Goal: Information Seeking & Learning: Check status

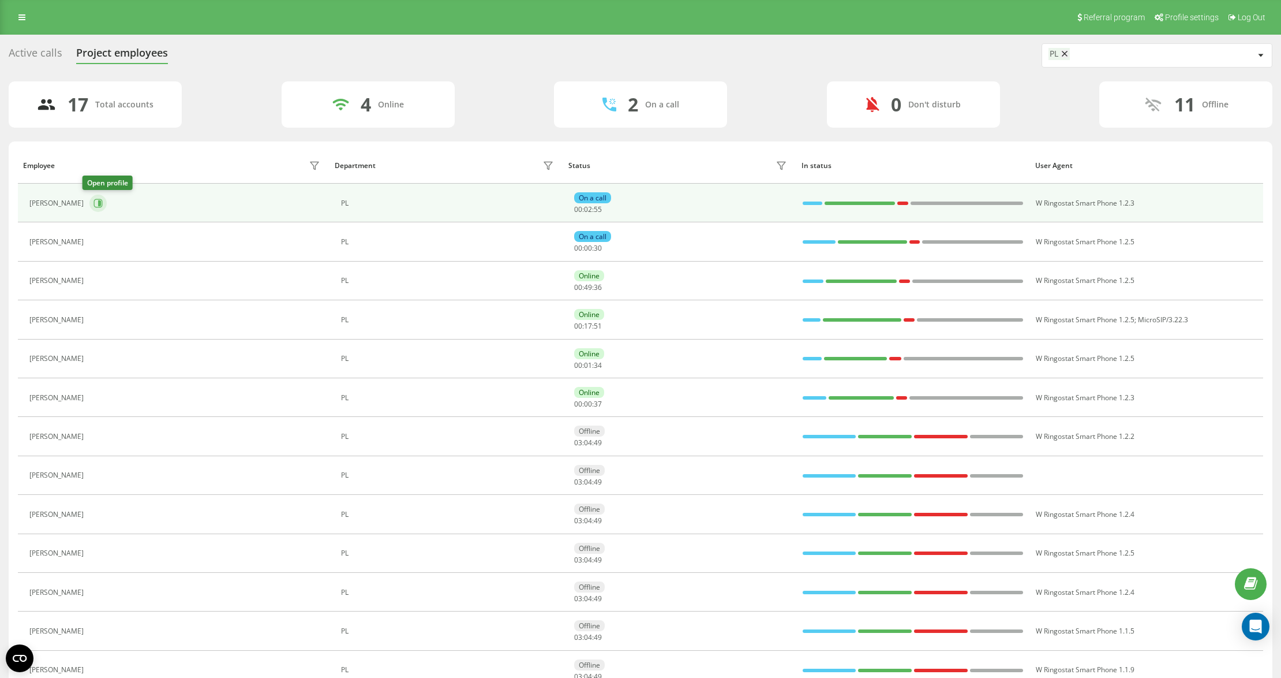
click at [95, 202] on button at bounding box center [97, 203] width 17 height 17
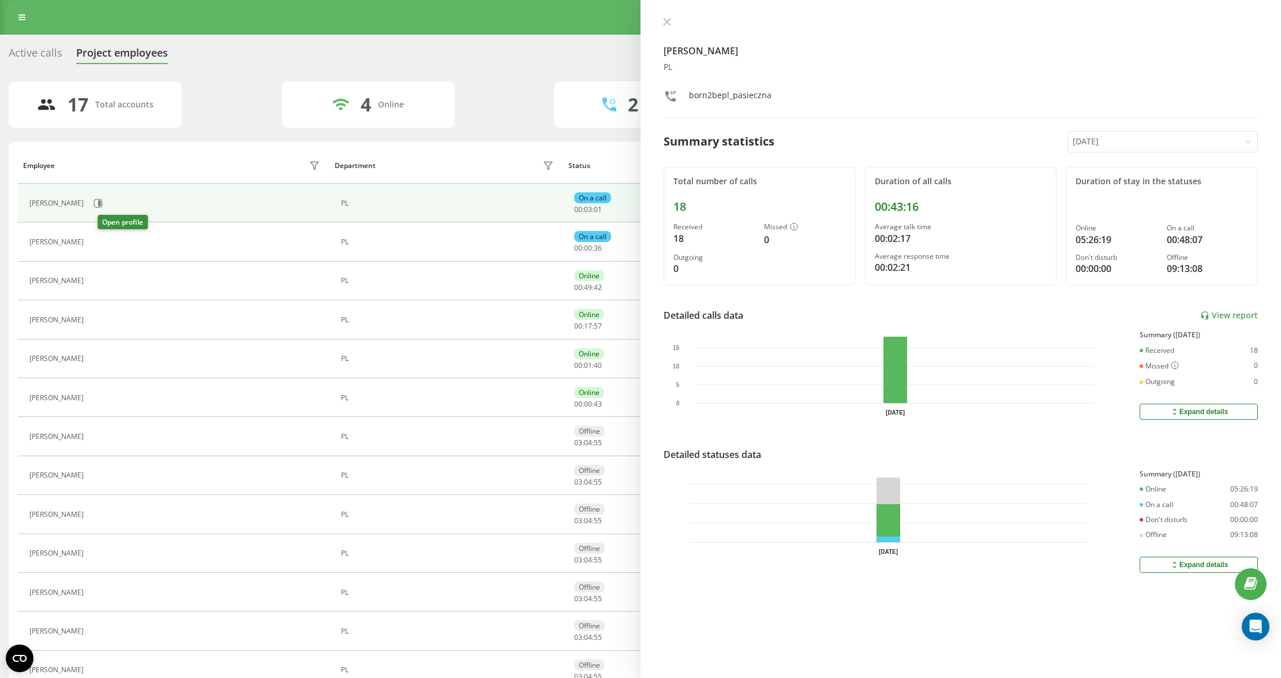
drag, startPoint x: 103, startPoint y: 242, endPoint x: 98, endPoint y: 248, distance: 7.0
click at [101, 242] on icon at bounding box center [96, 241] width 9 height 9
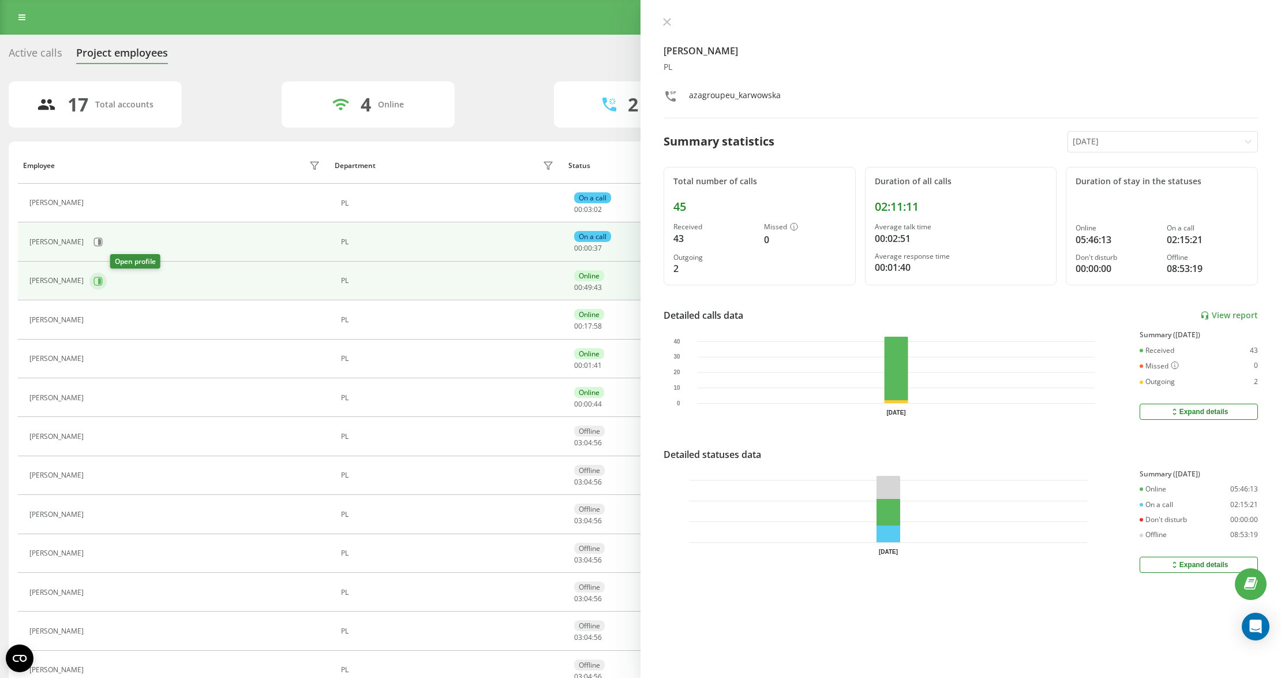
click at [103, 284] on icon at bounding box center [98, 280] width 9 height 9
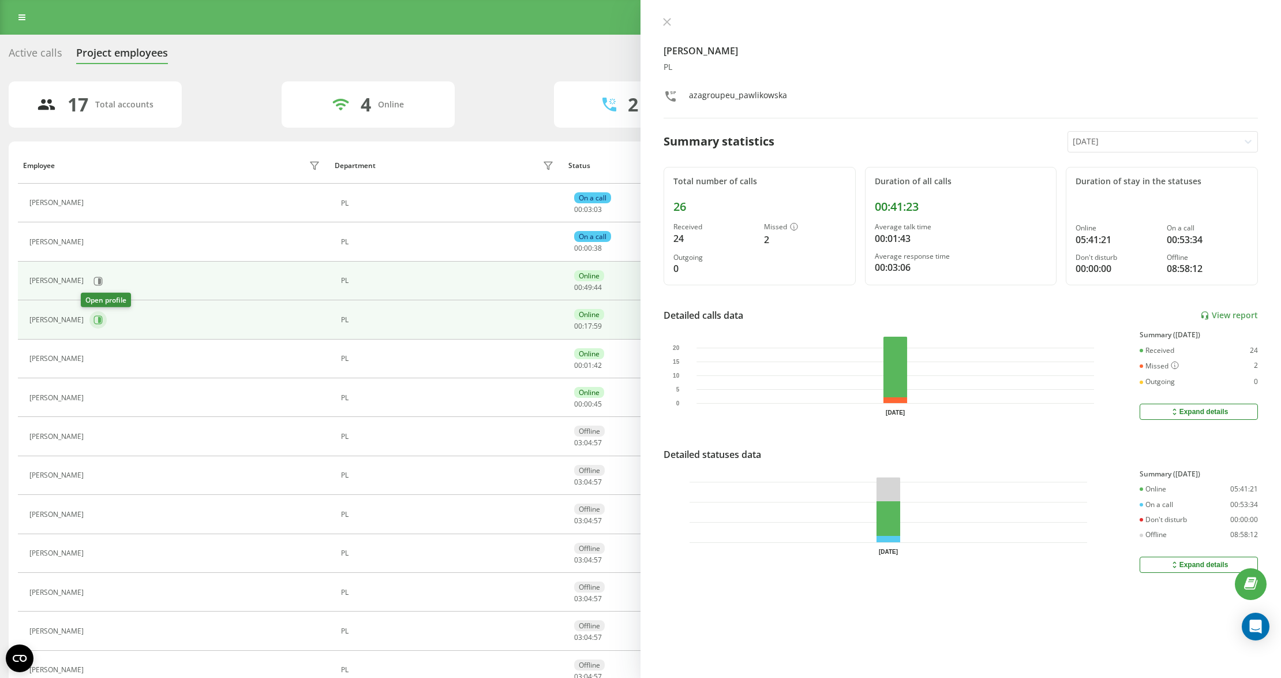
click at [94, 324] on icon at bounding box center [98, 319] width 9 height 9
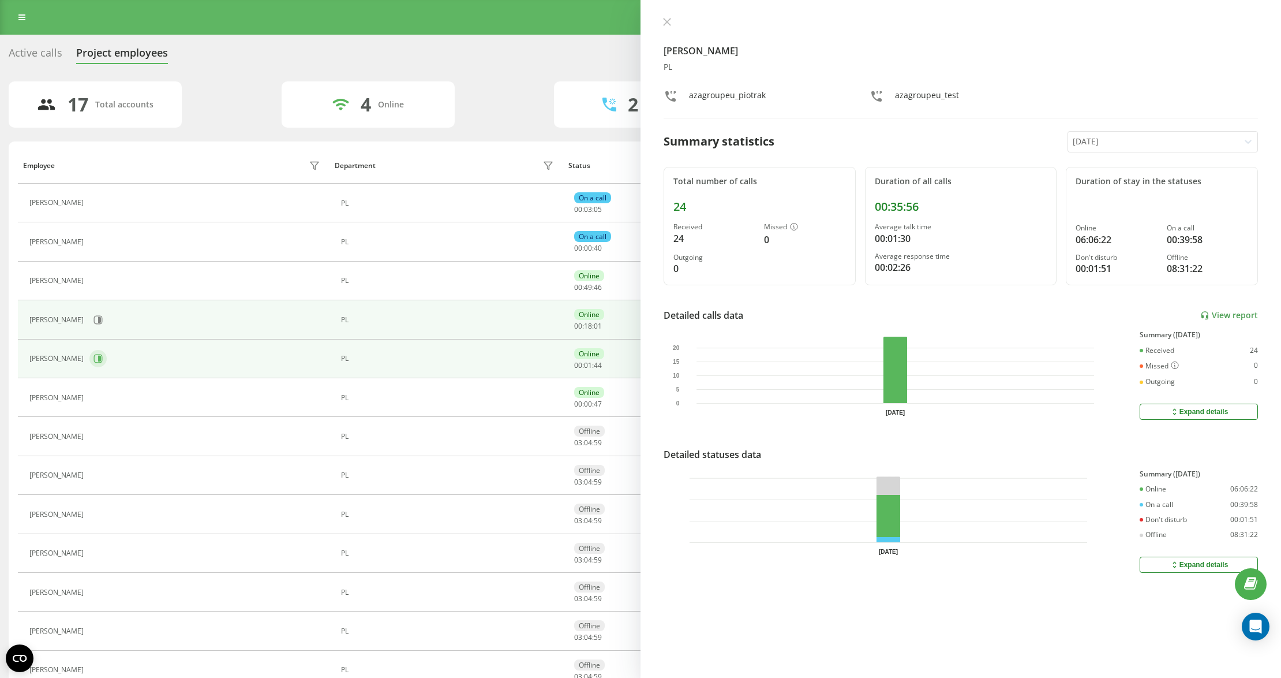
click at [103, 366] on button at bounding box center [97, 358] width 17 height 17
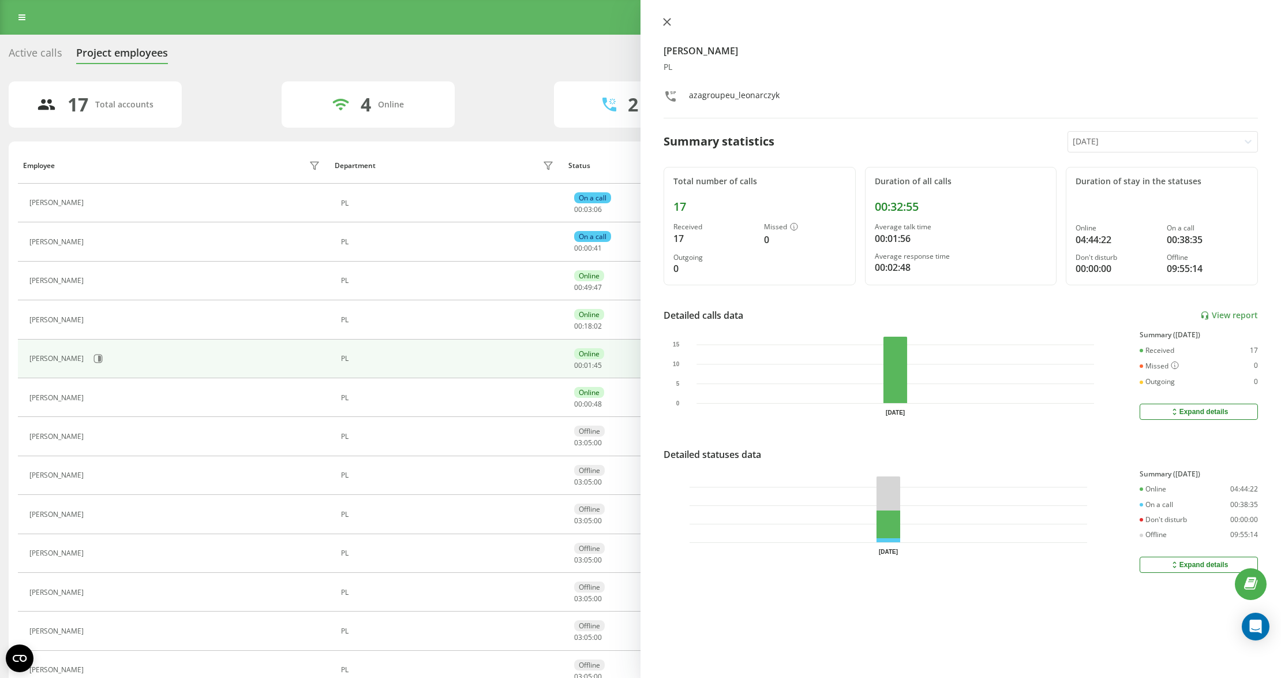
click at [666, 24] on icon at bounding box center [667, 22] width 8 height 8
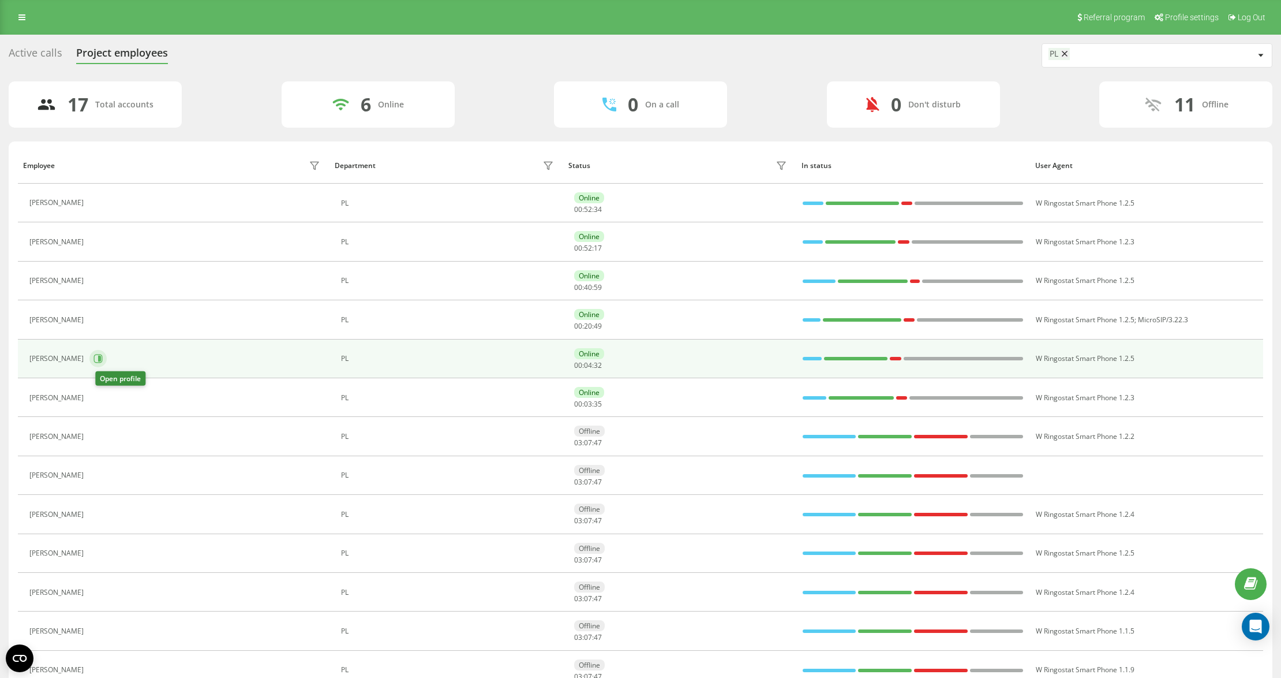
click at [102, 367] on button at bounding box center [97, 358] width 17 height 17
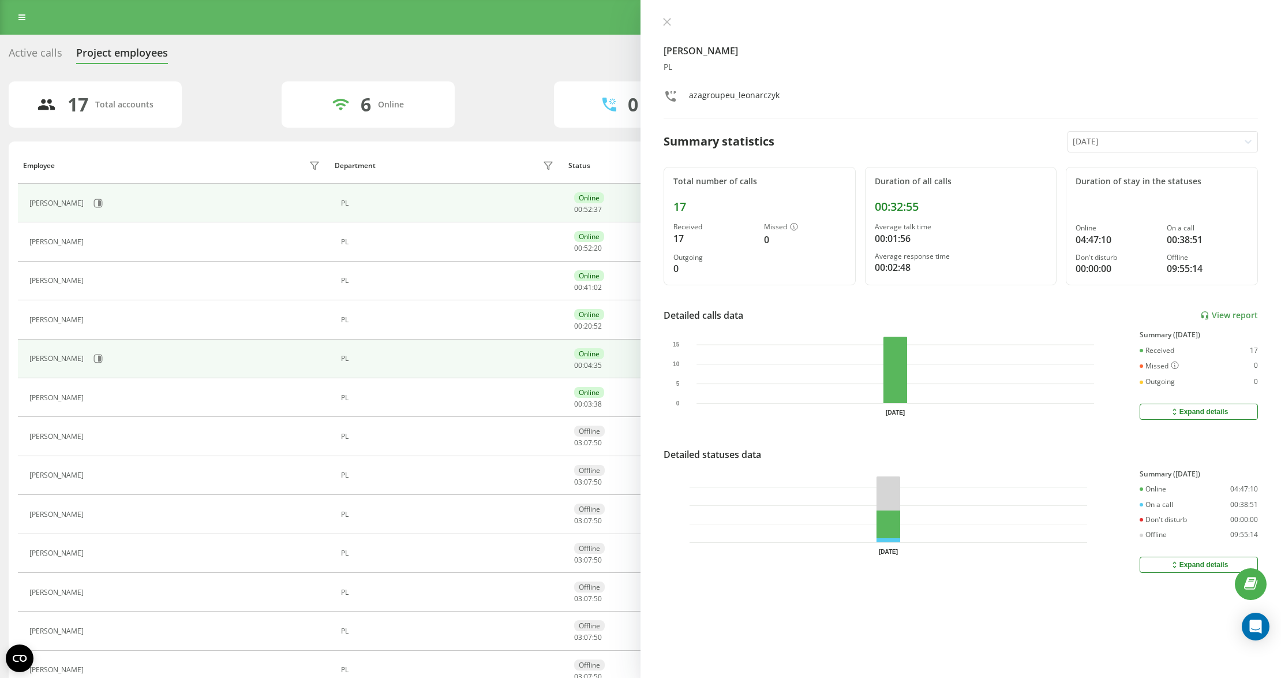
drag, startPoint x: 665, startPoint y: 20, endPoint x: 746, endPoint y: 186, distance: 184.8
click at [666, 20] on icon at bounding box center [667, 21] width 7 height 7
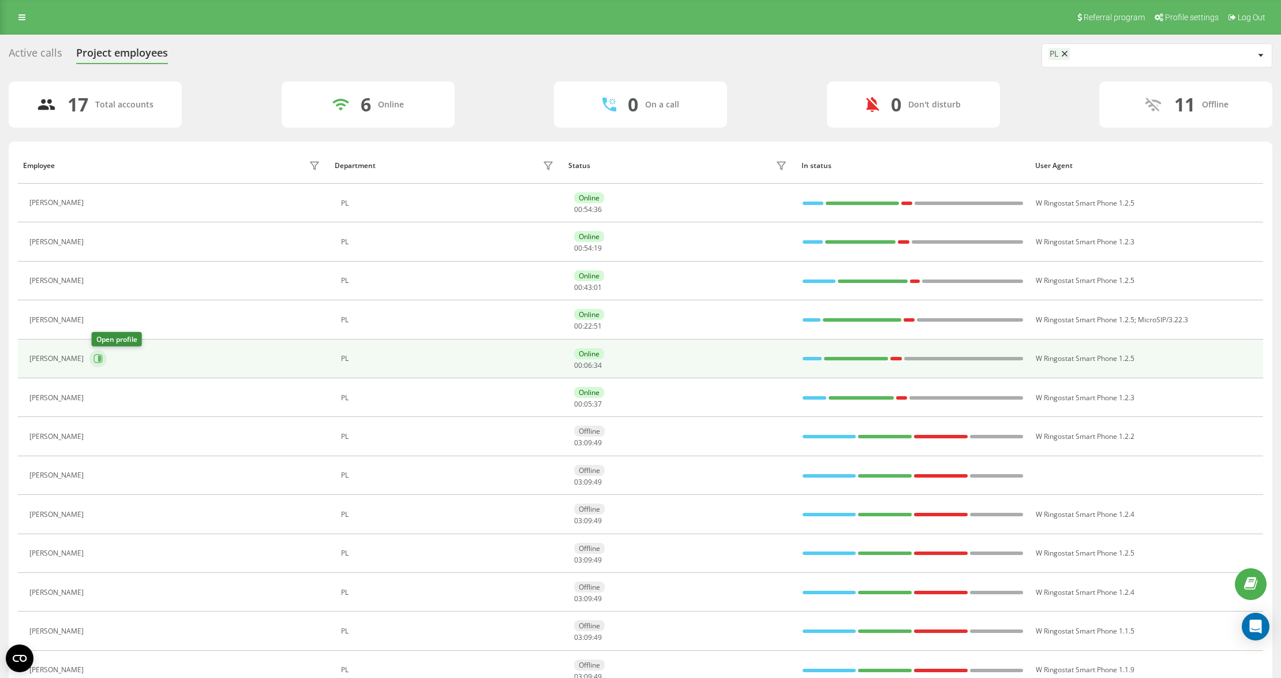
click at [103, 367] on button at bounding box center [97, 358] width 17 height 17
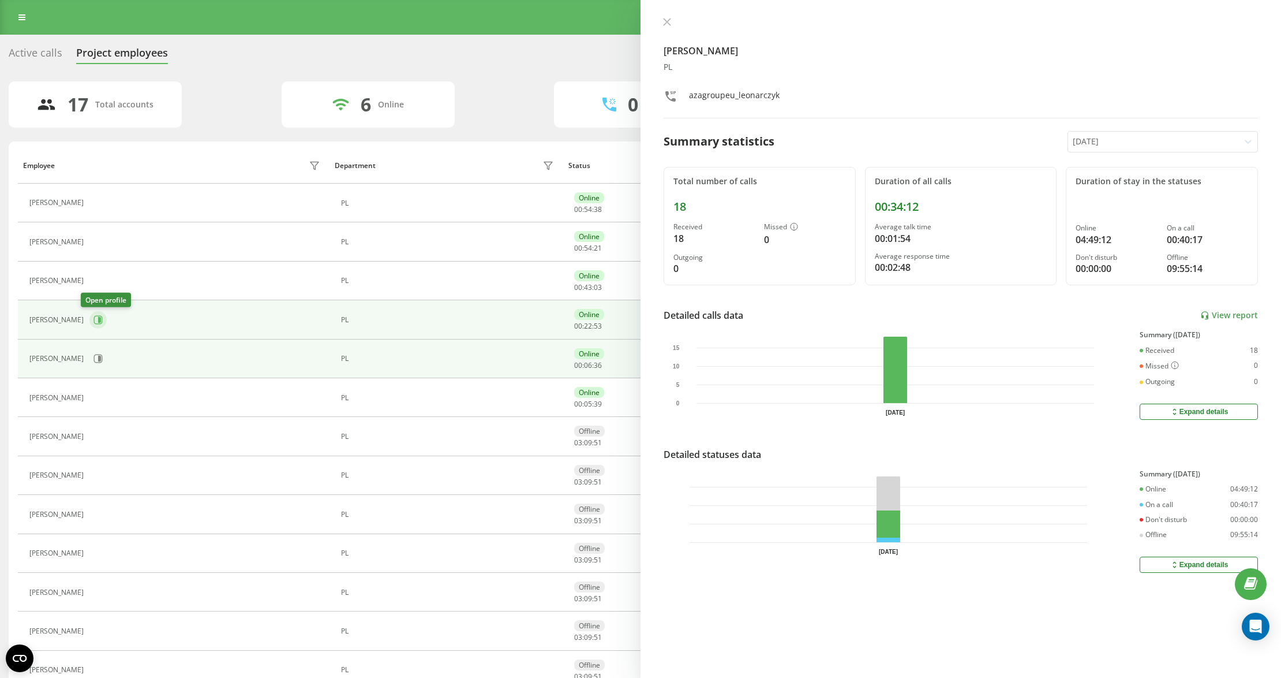
click at [98, 321] on icon at bounding box center [99, 320] width 3 height 6
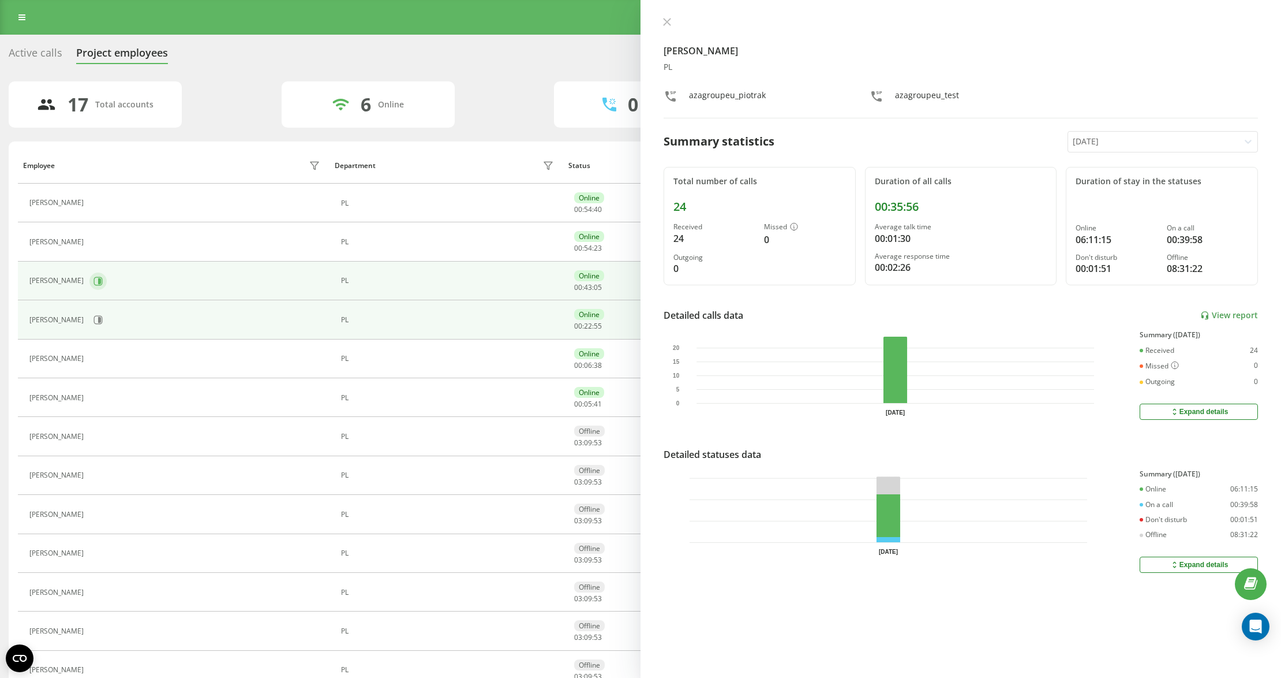
click at [103, 284] on icon at bounding box center [98, 280] width 9 height 9
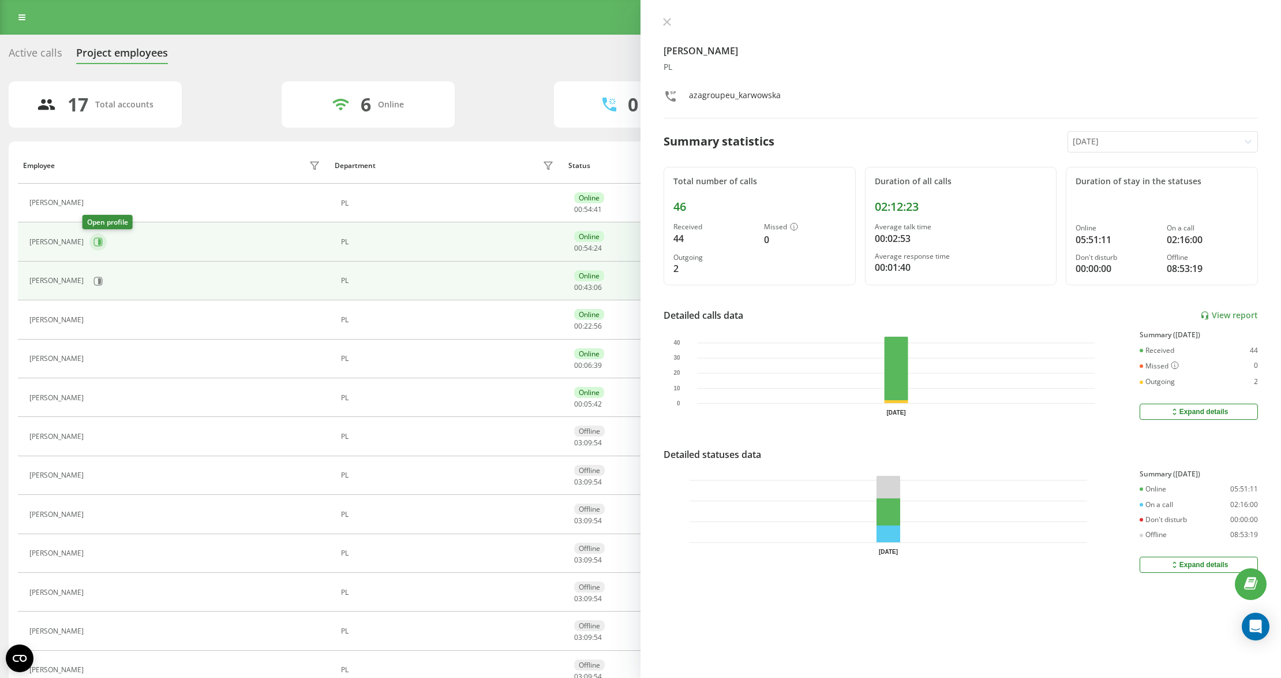
click at [94, 238] on icon at bounding box center [98, 241] width 9 height 9
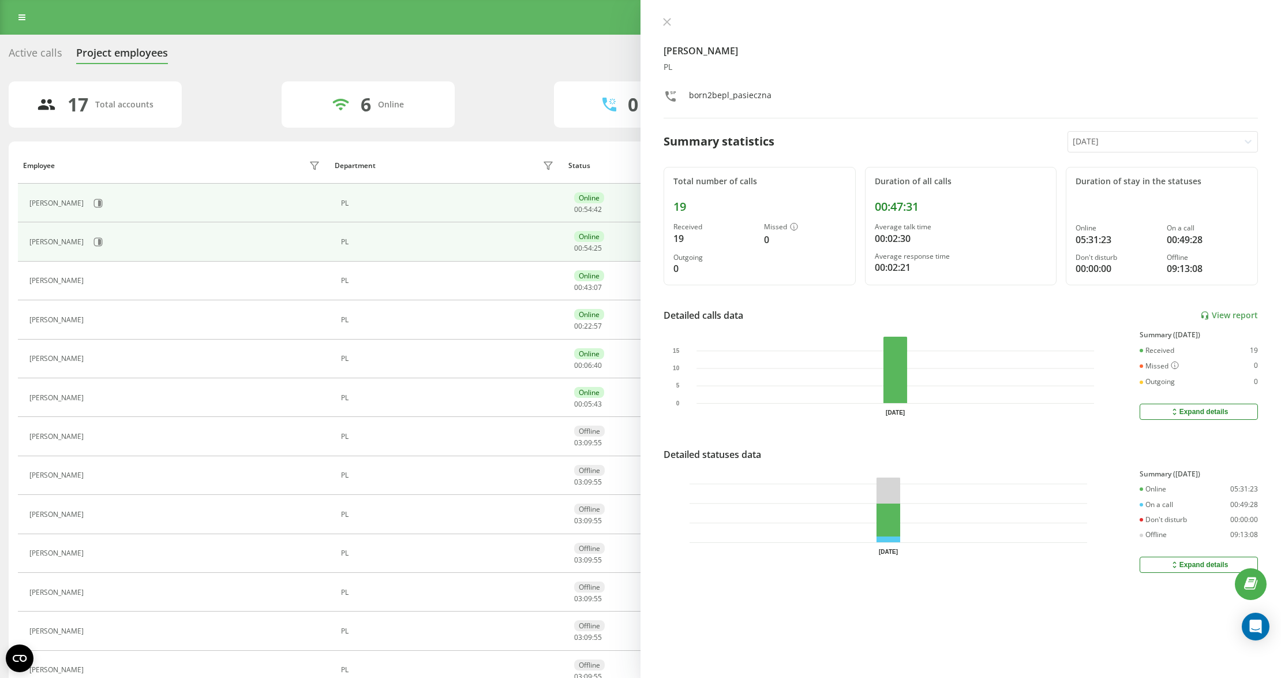
click at [130, 196] on div "[PERSON_NAME]" at bounding box center [176, 203] width 294 height 20
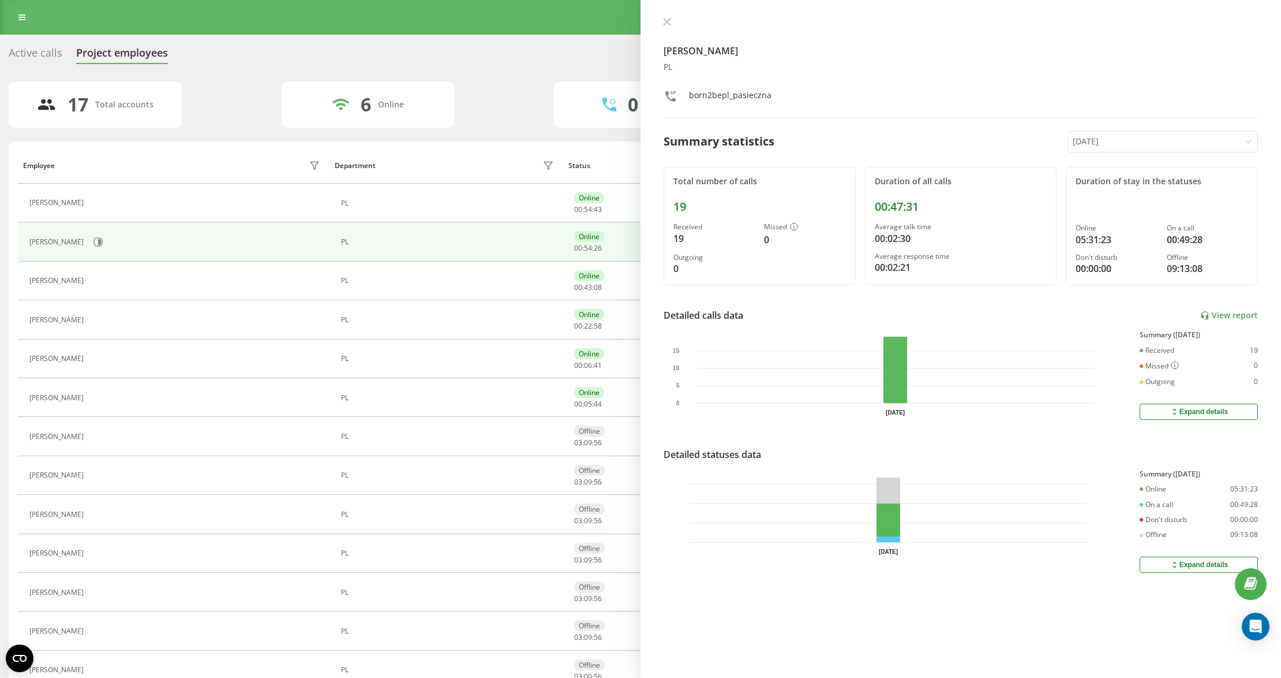
click at [101, 201] on icon at bounding box center [96, 203] width 9 height 9
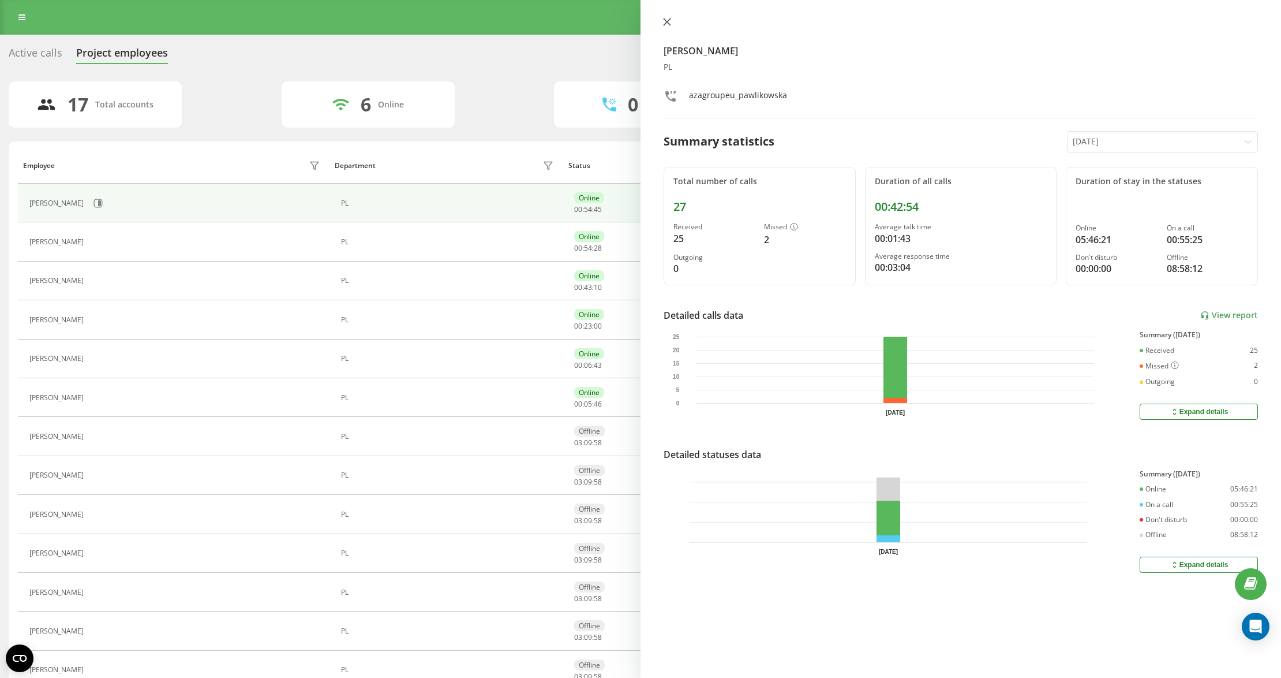
click at [668, 20] on icon at bounding box center [667, 22] width 8 height 8
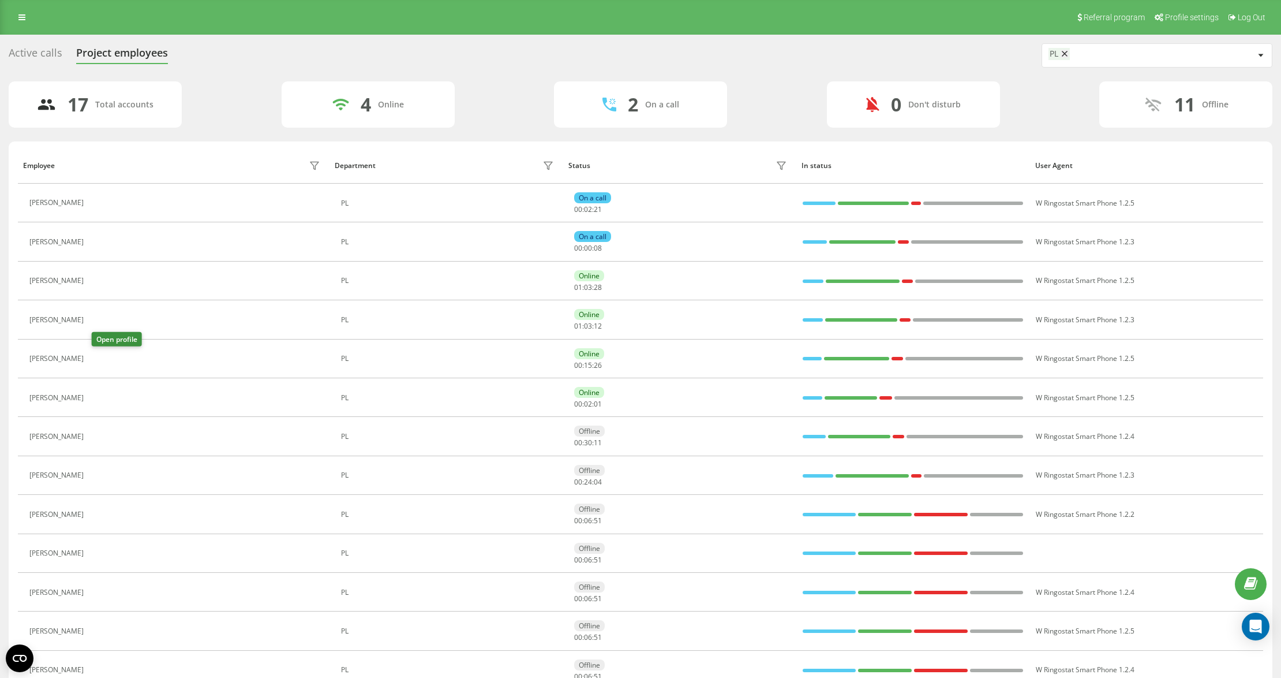
click at [99, 359] on icon at bounding box center [97, 359] width 3 height 6
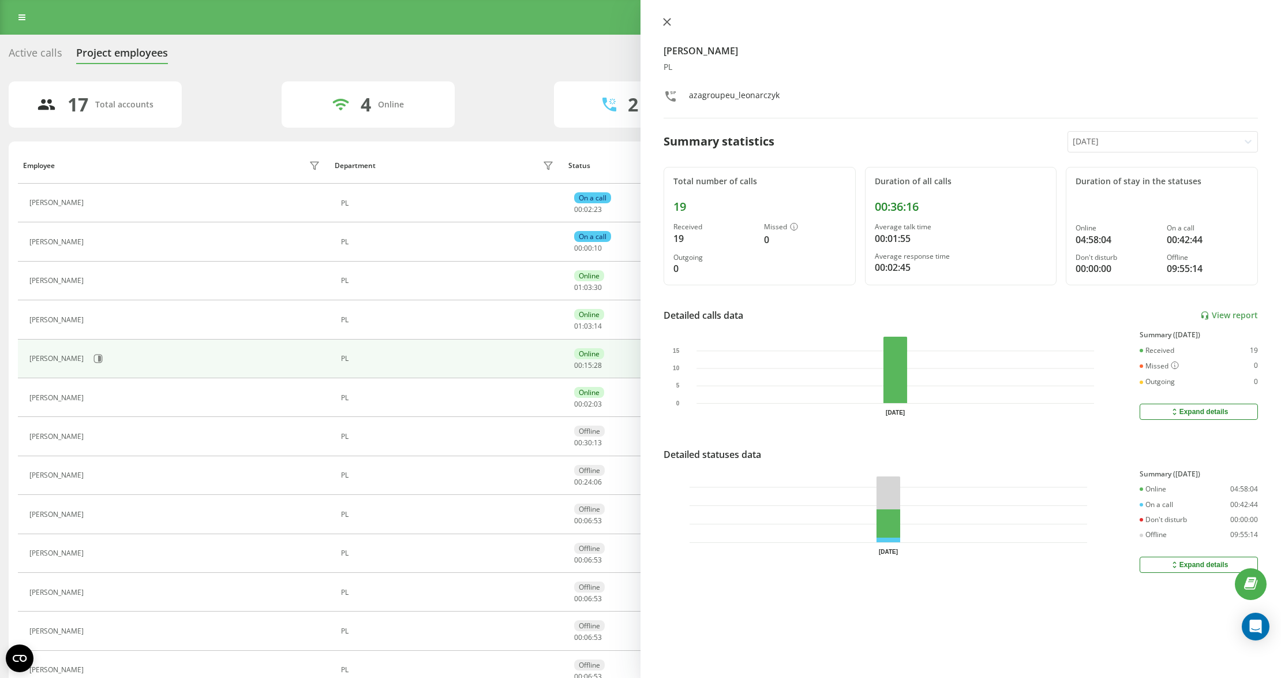
click at [670, 21] on icon at bounding box center [667, 22] width 8 height 8
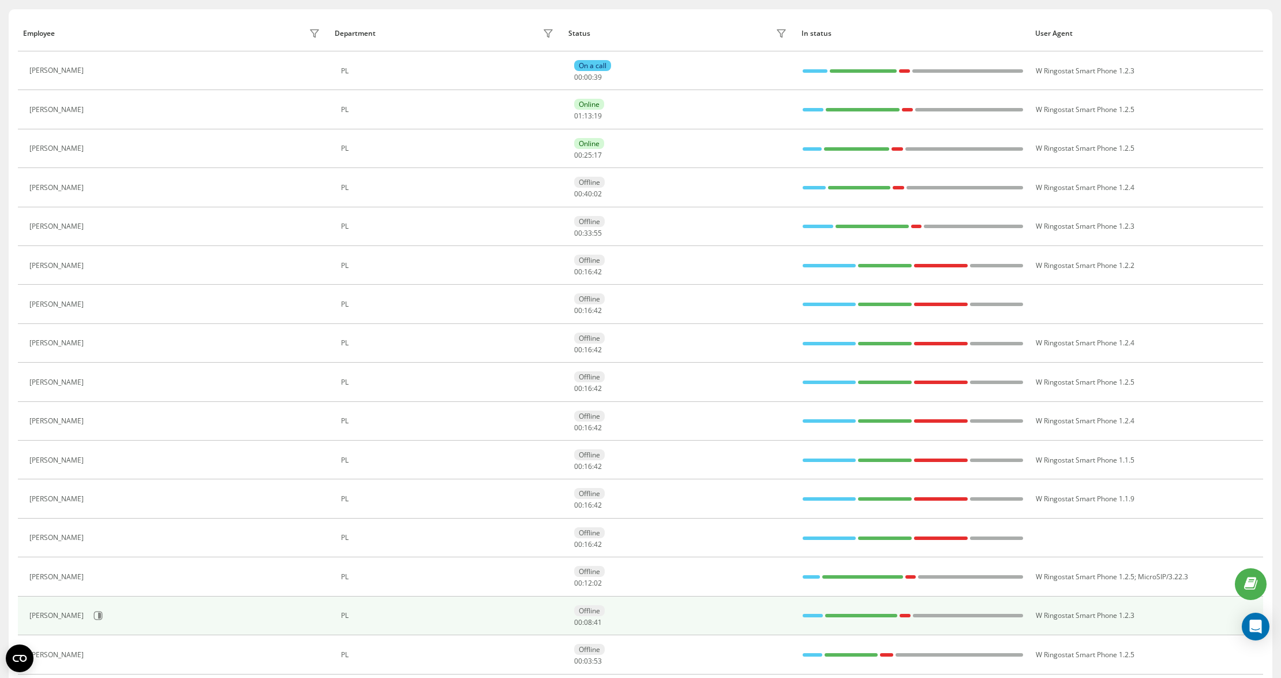
scroll to position [215, 0]
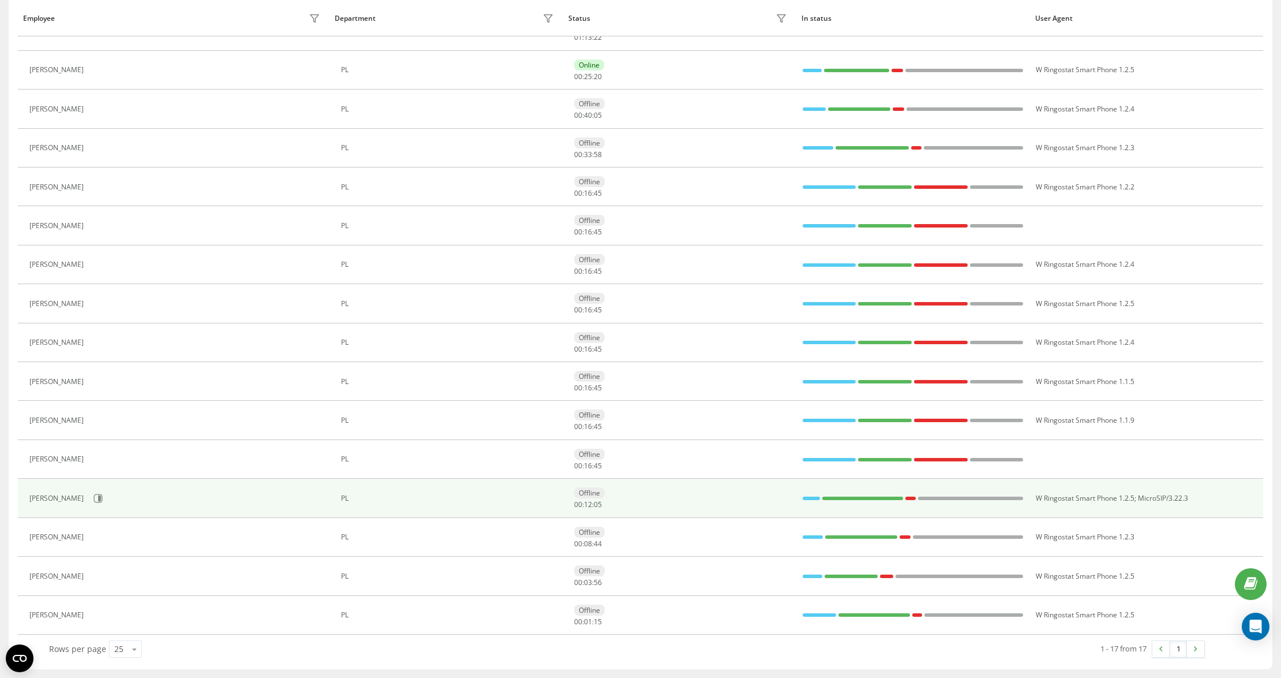
click at [531, 495] on div "PL" at bounding box center [449, 498] width 216 height 8
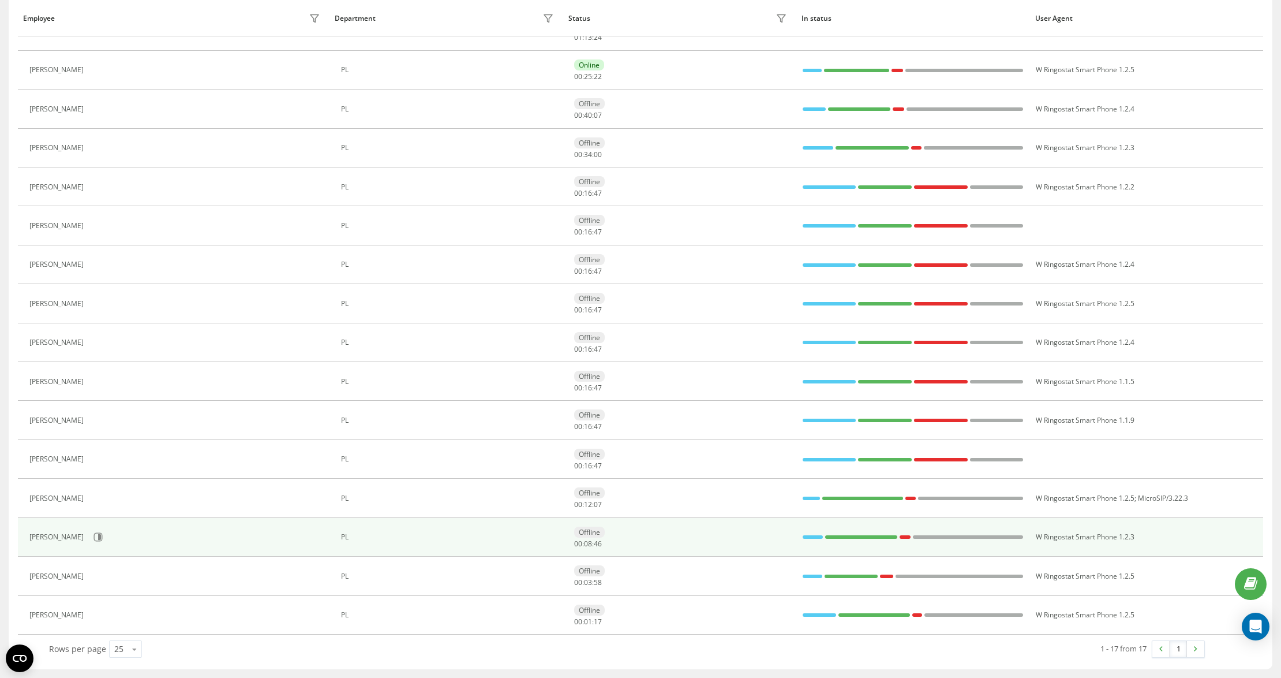
click at [518, 536] on div "PL" at bounding box center [449, 537] width 216 height 8
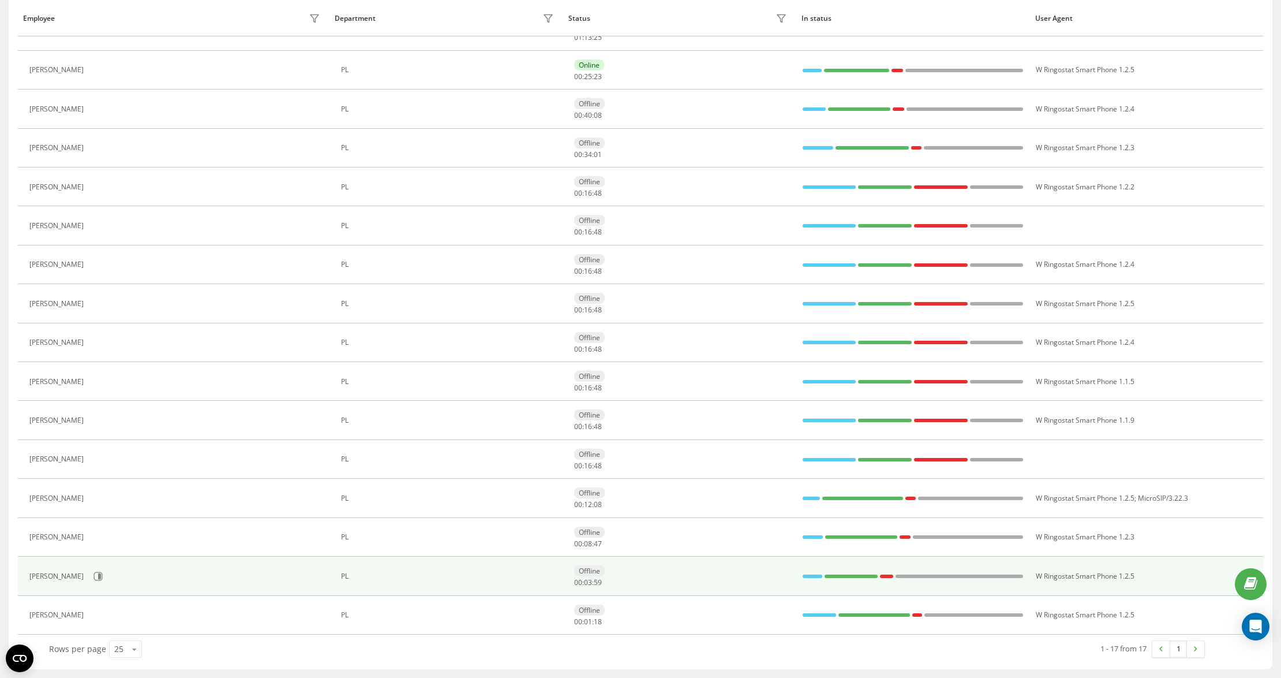
click at [522, 576] on div "PL" at bounding box center [449, 576] width 216 height 8
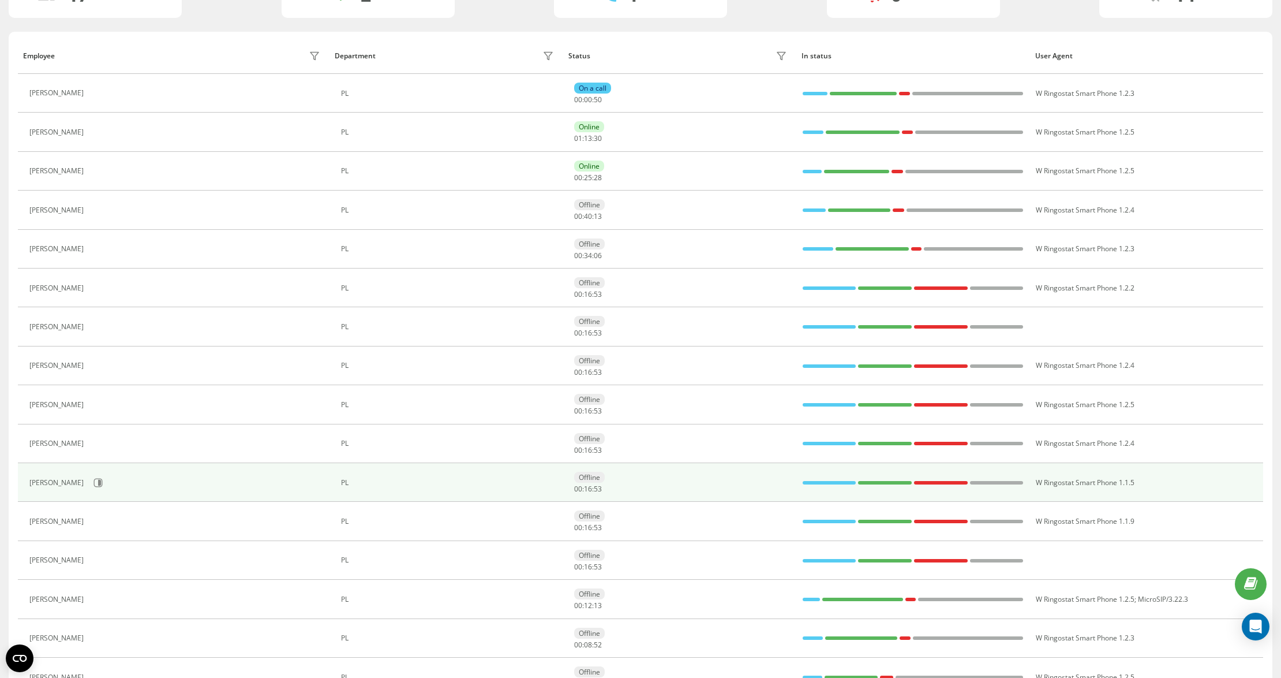
scroll to position [0, 0]
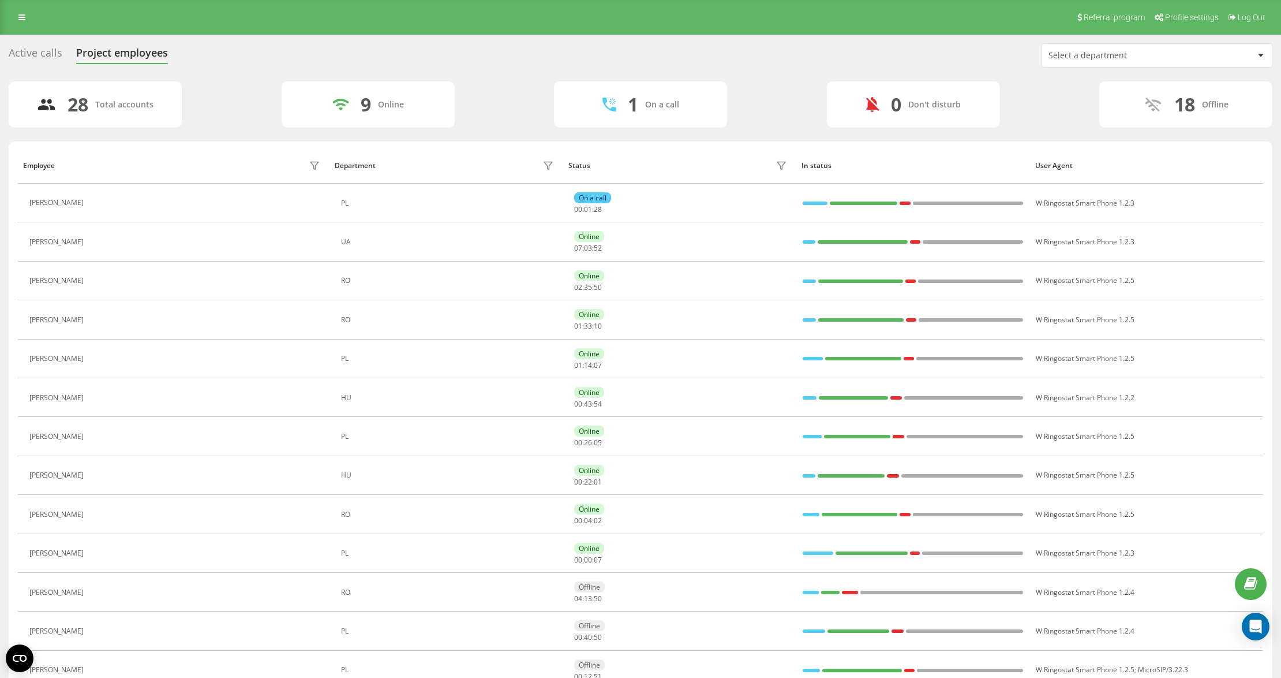
click at [44, 54] on div "Active calls" at bounding box center [36, 56] width 54 height 18
click at [1090, 56] on div "Select a department" at bounding box center [1118, 56] width 138 height 10
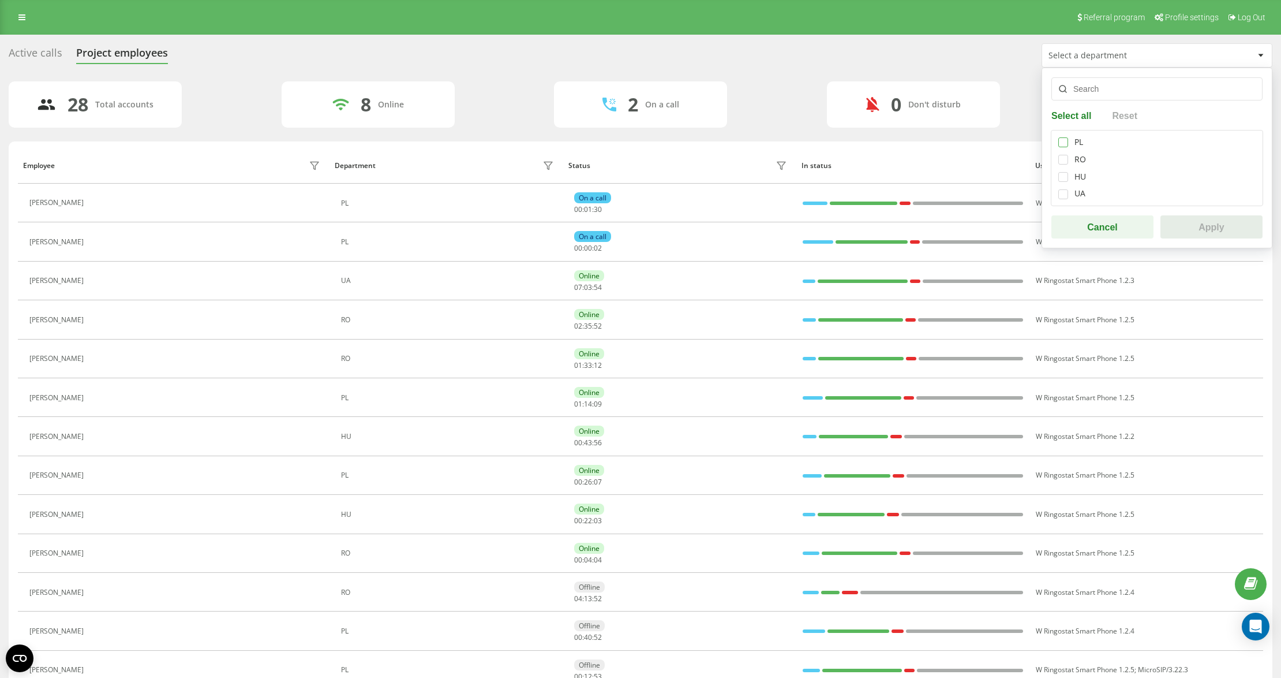
click at [1063, 137] on label at bounding box center [1064, 137] width 10 height 0
checkbox input "true"
click at [1221, 217] on button "Apply" at bounding box center [1212, 226] width 102 height 23
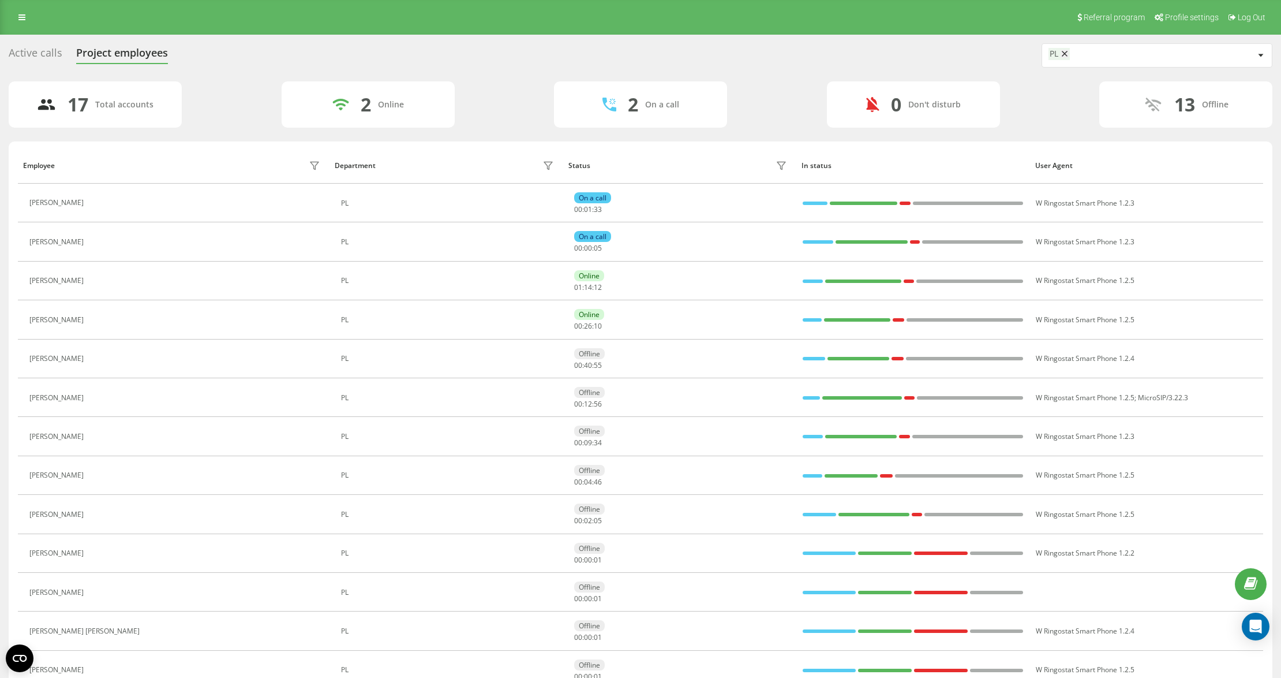
click at [215, 102] on div "17 Total accounts 2 Online 2 On a call 0 Don't disturb 13 Offline" at bounding box center [641, 104] width 1264 height 46
click at [103, 282] on button at bounding box center [96, 282] width 14 height 16
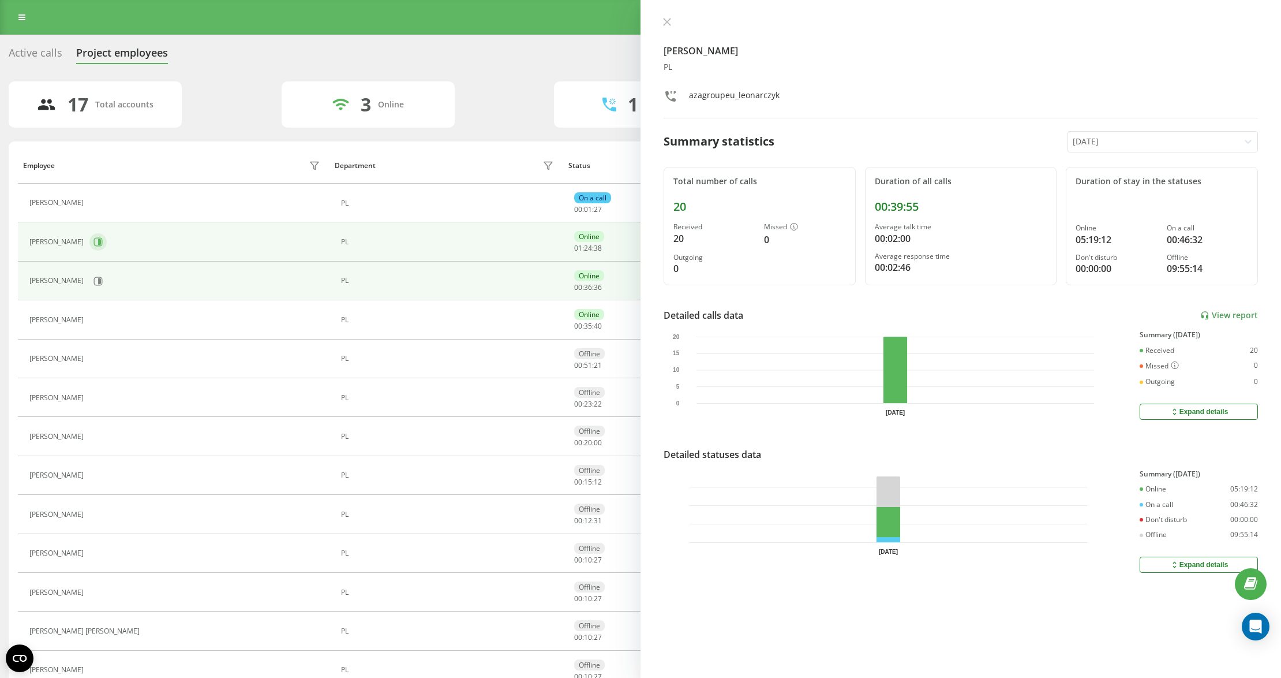
click at [107, 237] on button at bounding box center [97, 241] width 17 height 17
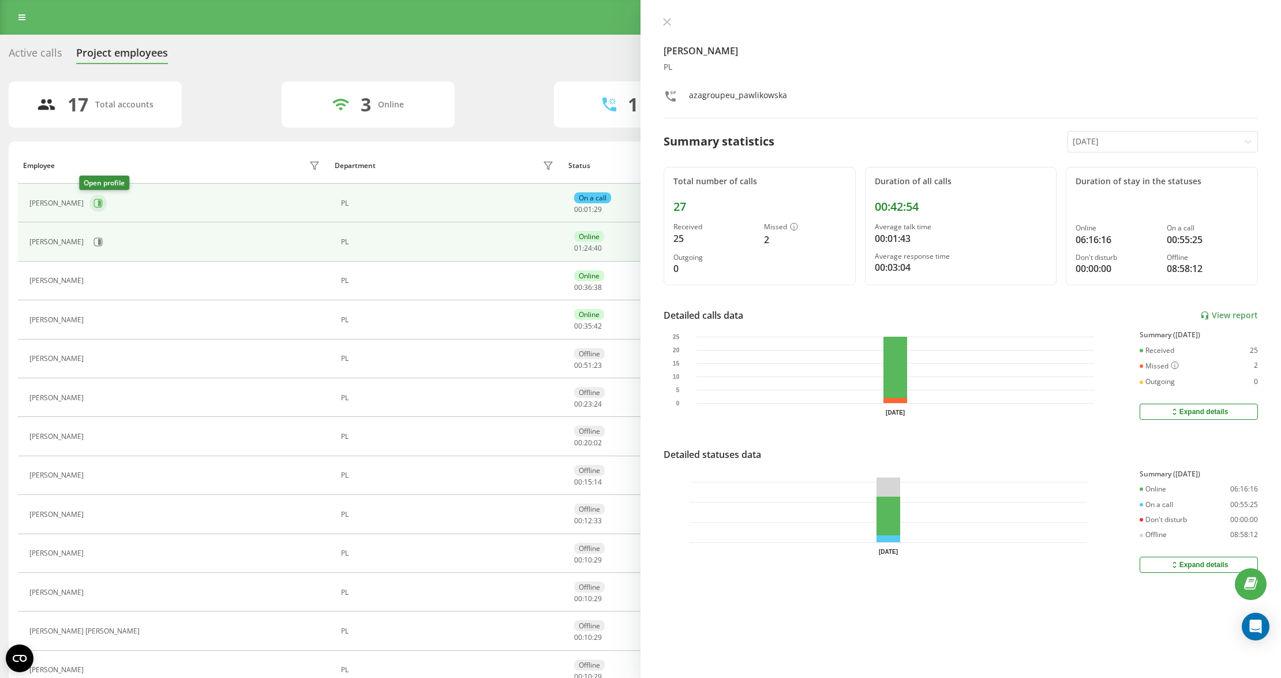
click at [94, 199] on icon at bounding box center [98, 203] width 9 height 9
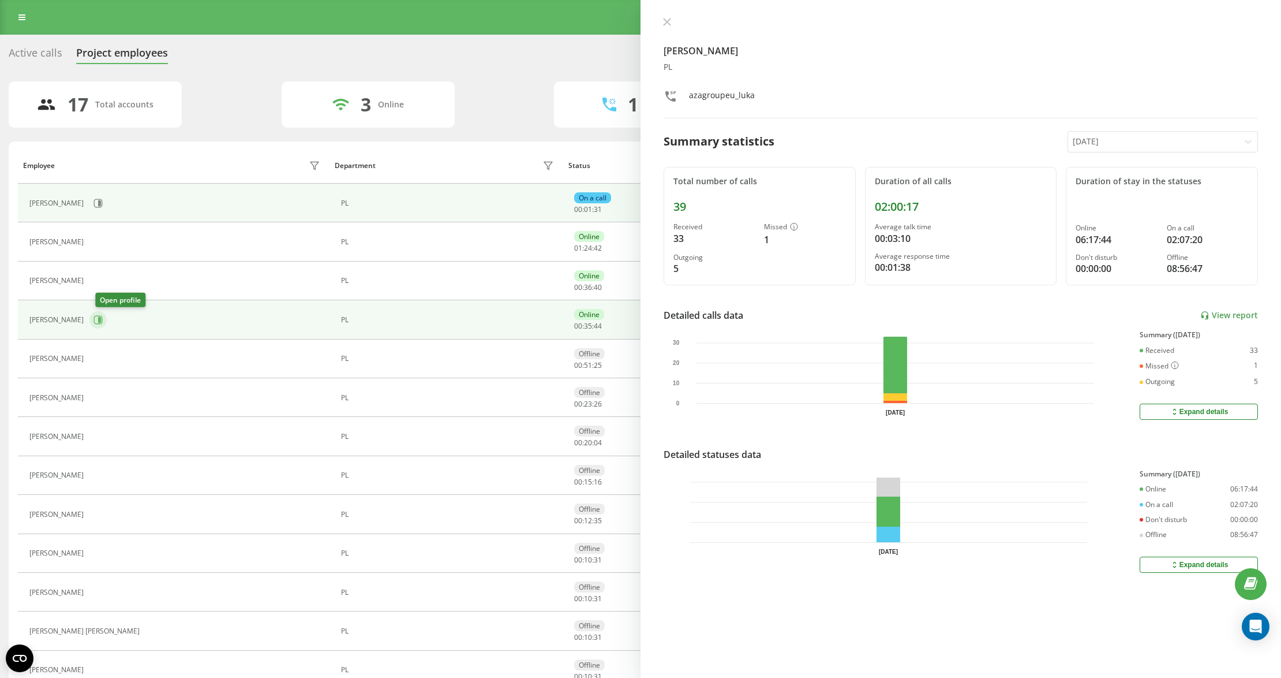
click at [105, 328] on button at bounding box center [97, 319] width 17 height 17
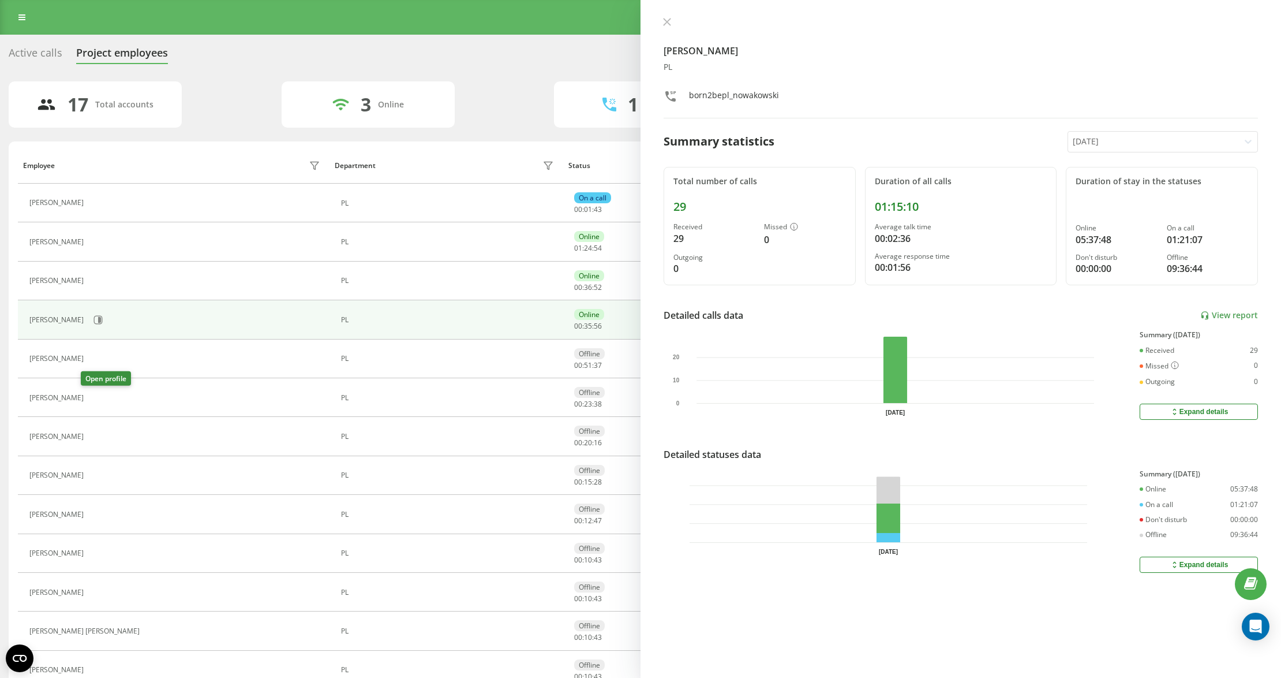
click at [92, 395] on icon at bounding box center [96, 397] width 9 height 9
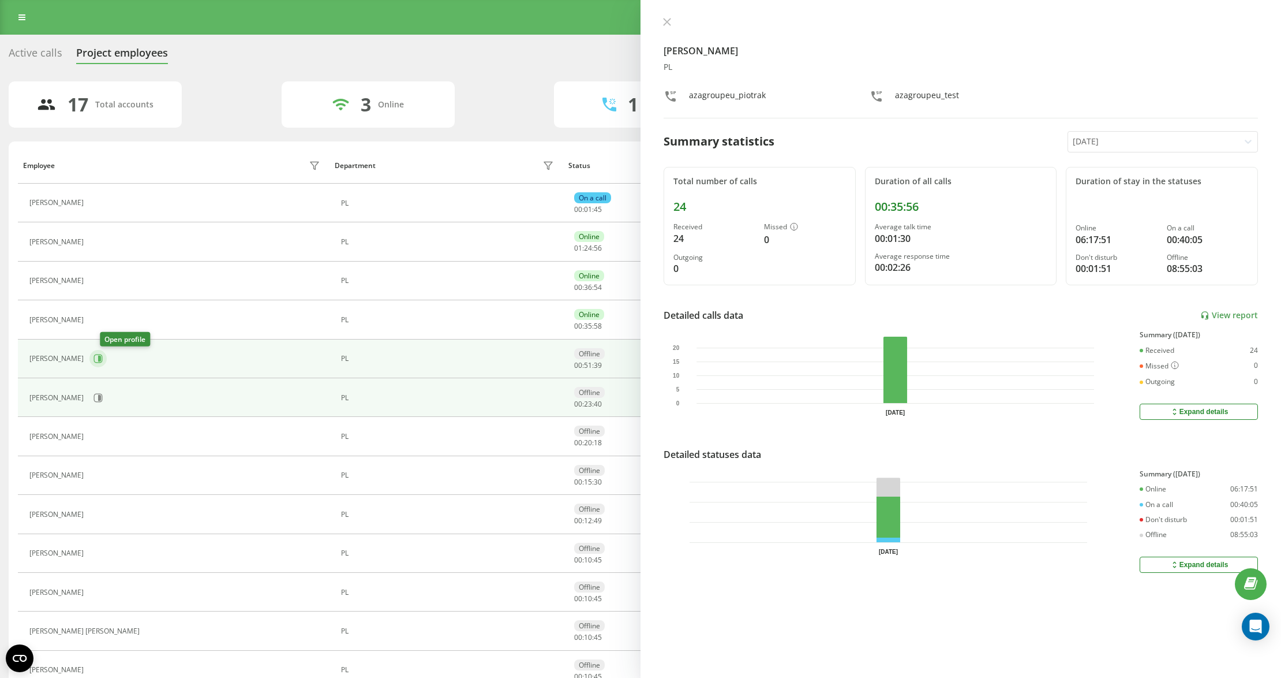
click at [102, 360] on button at bounding box center [97, 358] width 17 height 17
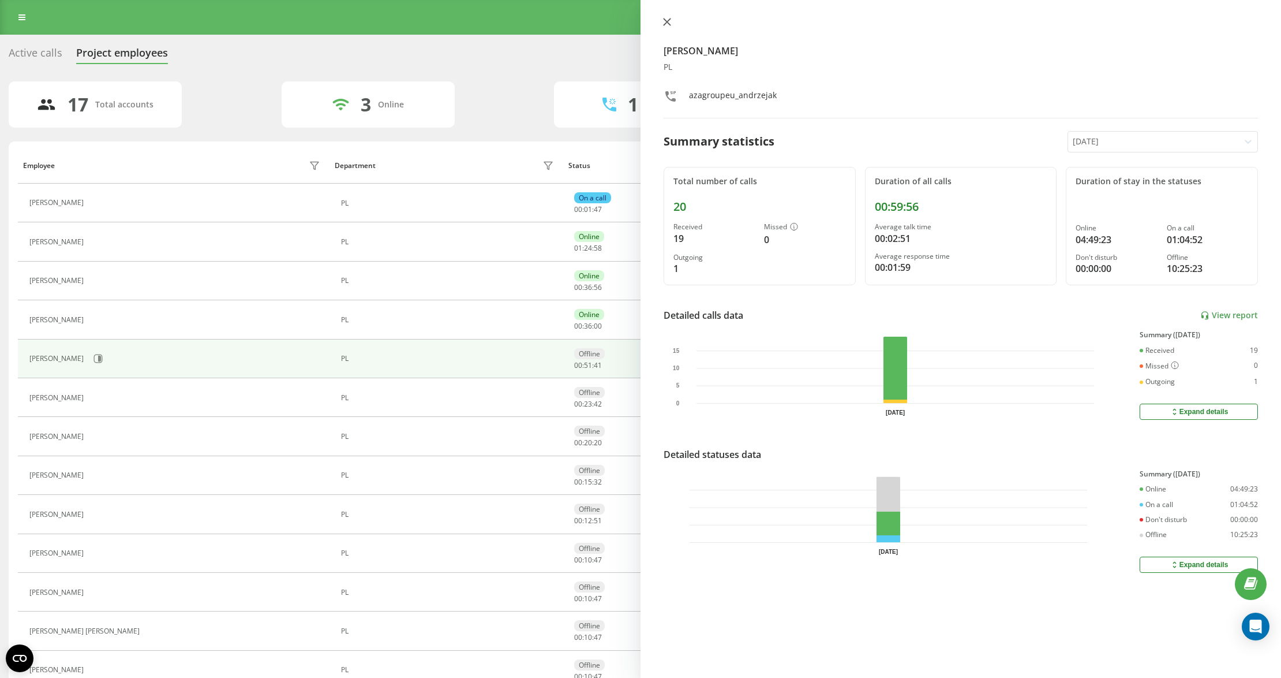
click at [670, 19] on icon at bounding box center [667, 21] width 7 height 7
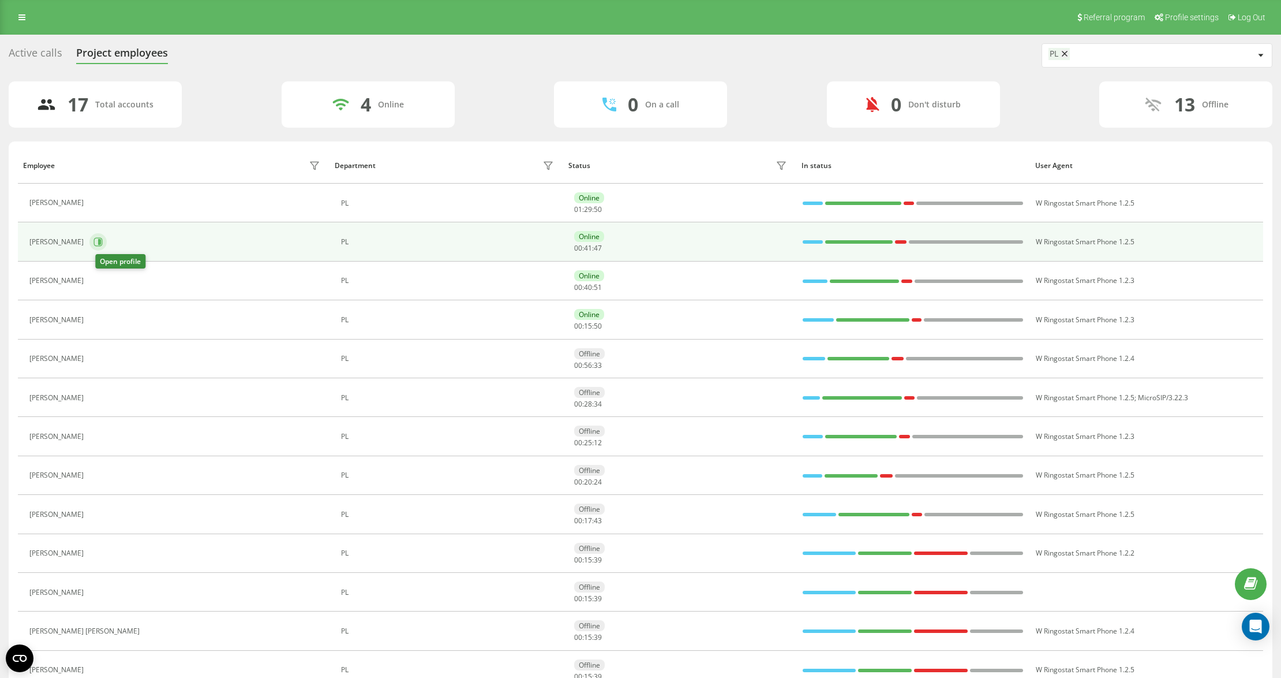
click at [99, 244] on icon at bounding box center [98, 241] width 9 height 9
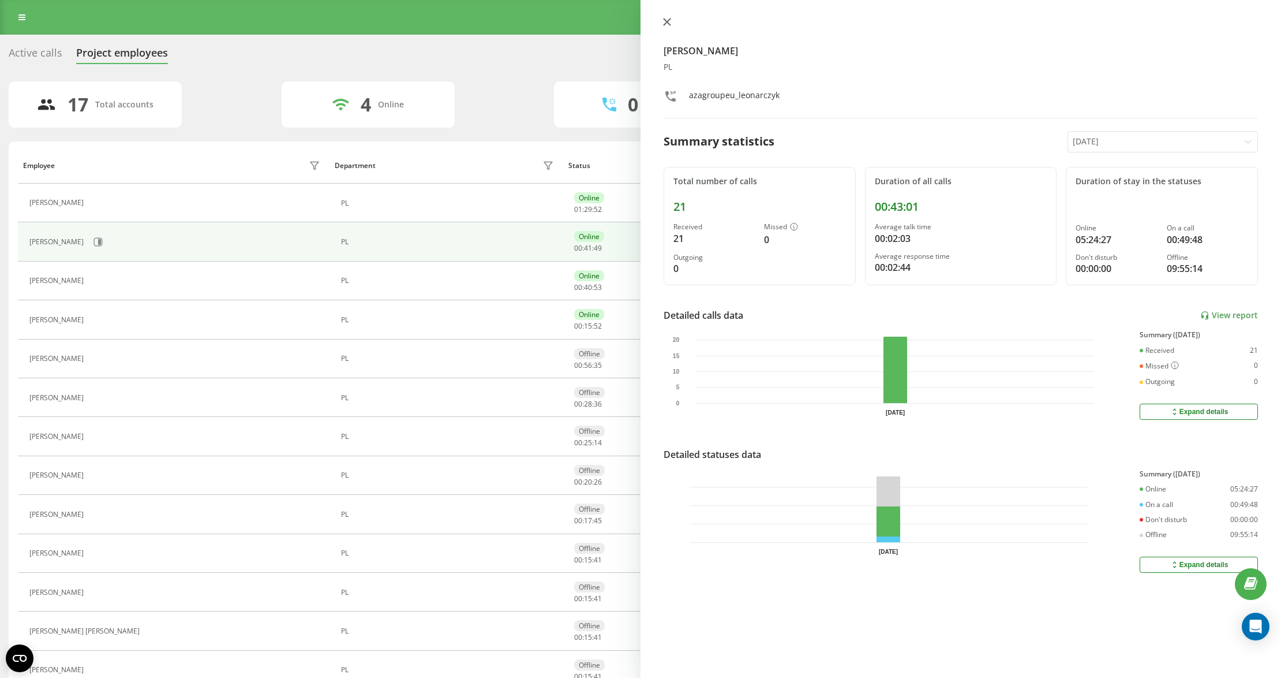
click at [668, 21] on icon at bounding box center [667, 21] width 7 height 7
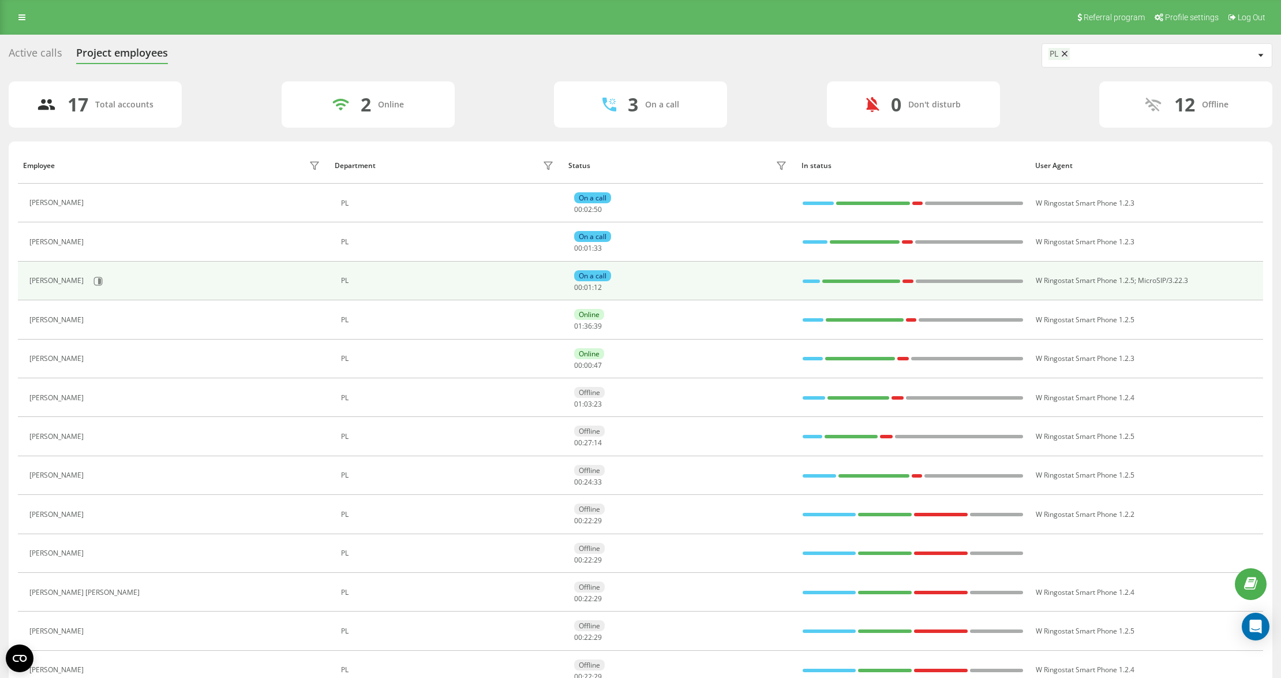
click at [81, 263] on td "[PERSON_NAME]" at bounding box center [174, 280] width 312 height 39
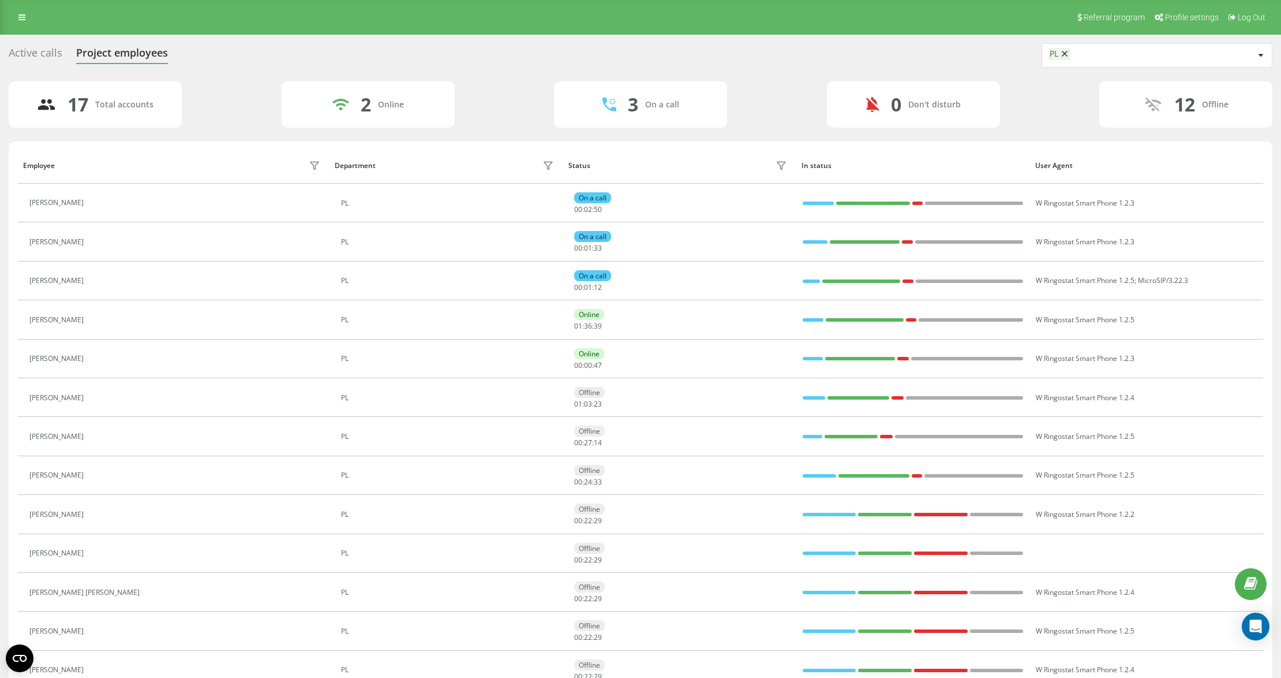
click at [93, 282] on icon at bounding box center [96, 280] width 9 height 9
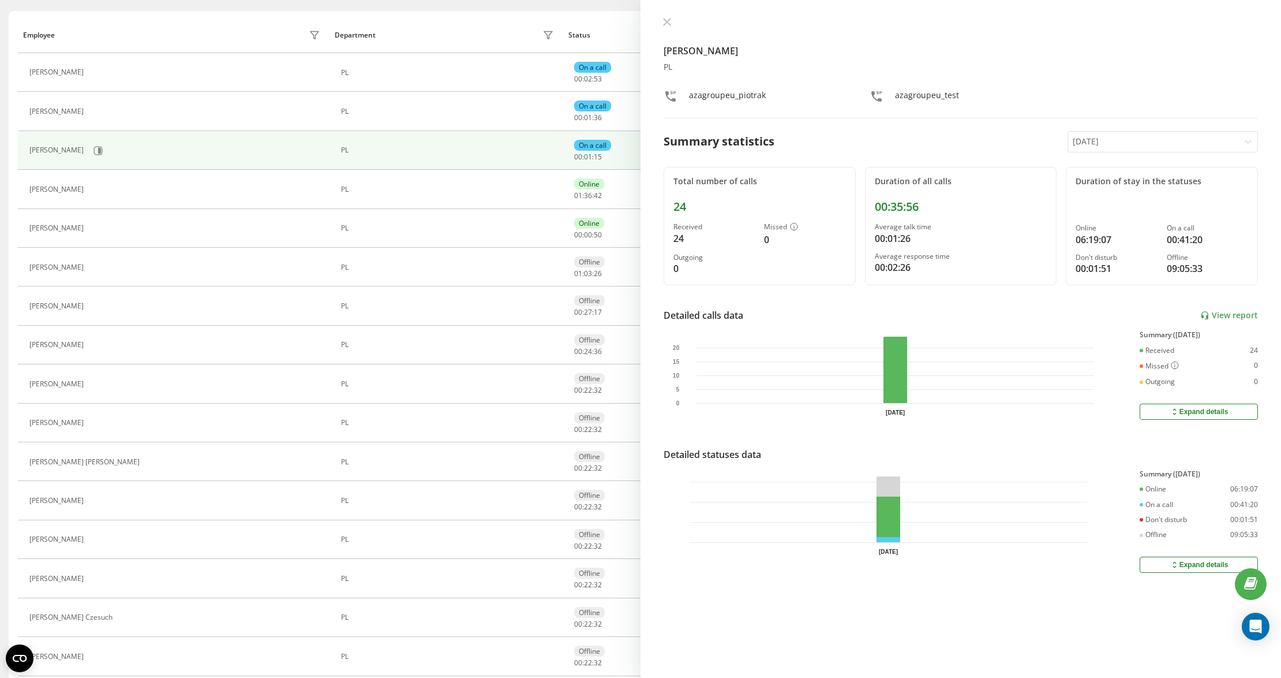
scroll to position [215, 0]
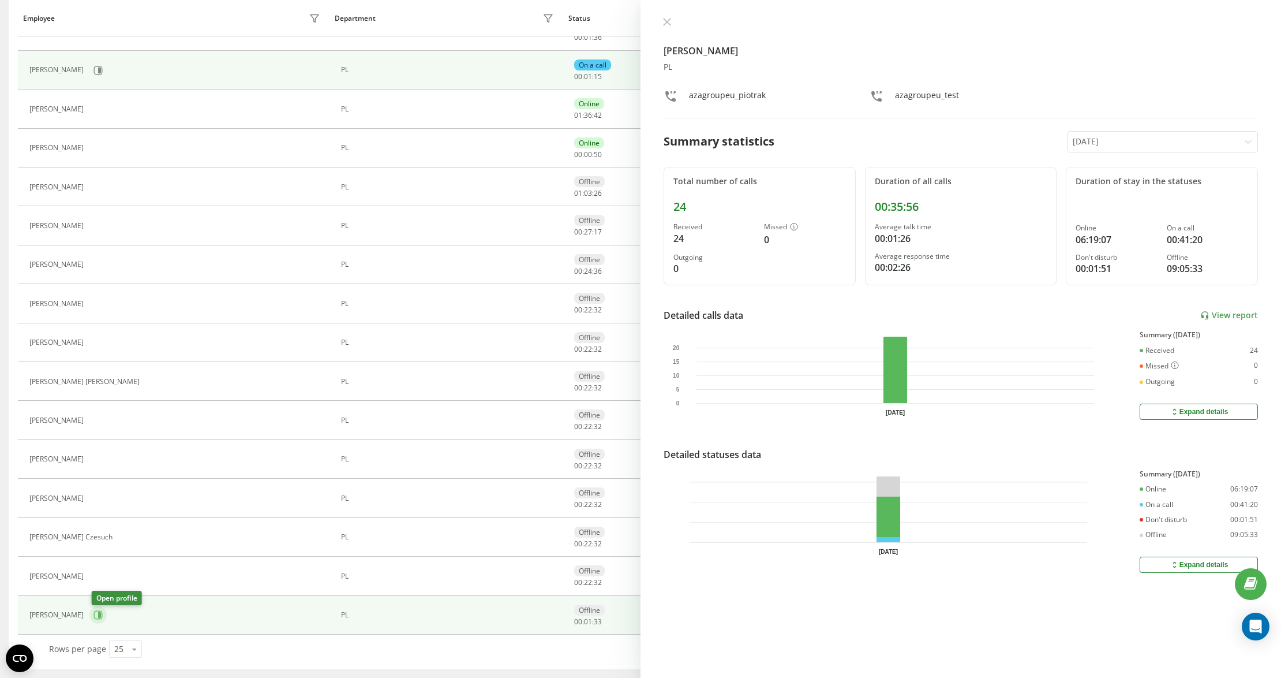
click at [100, 610] on icon at bounding box center [98, 614] width 9 height 9
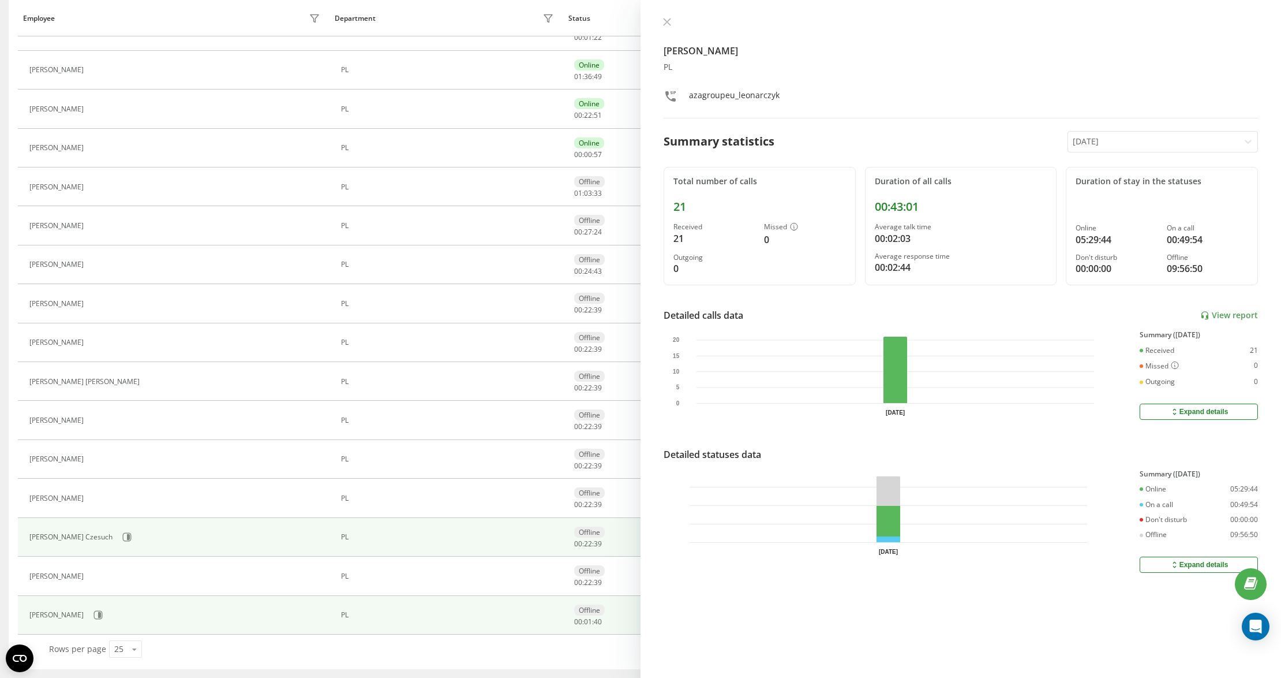
scroll to position [176, 0]
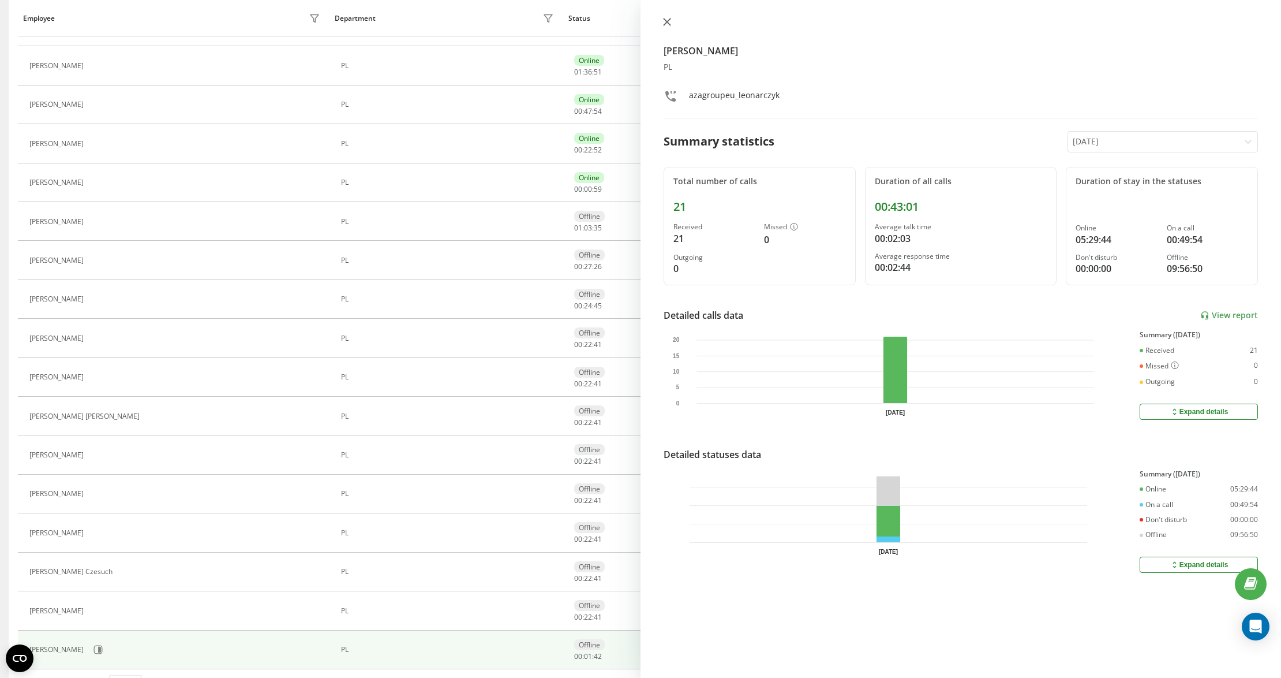
click at [670, 21] on icon at bounding box center [667, 22] width 8 height 8
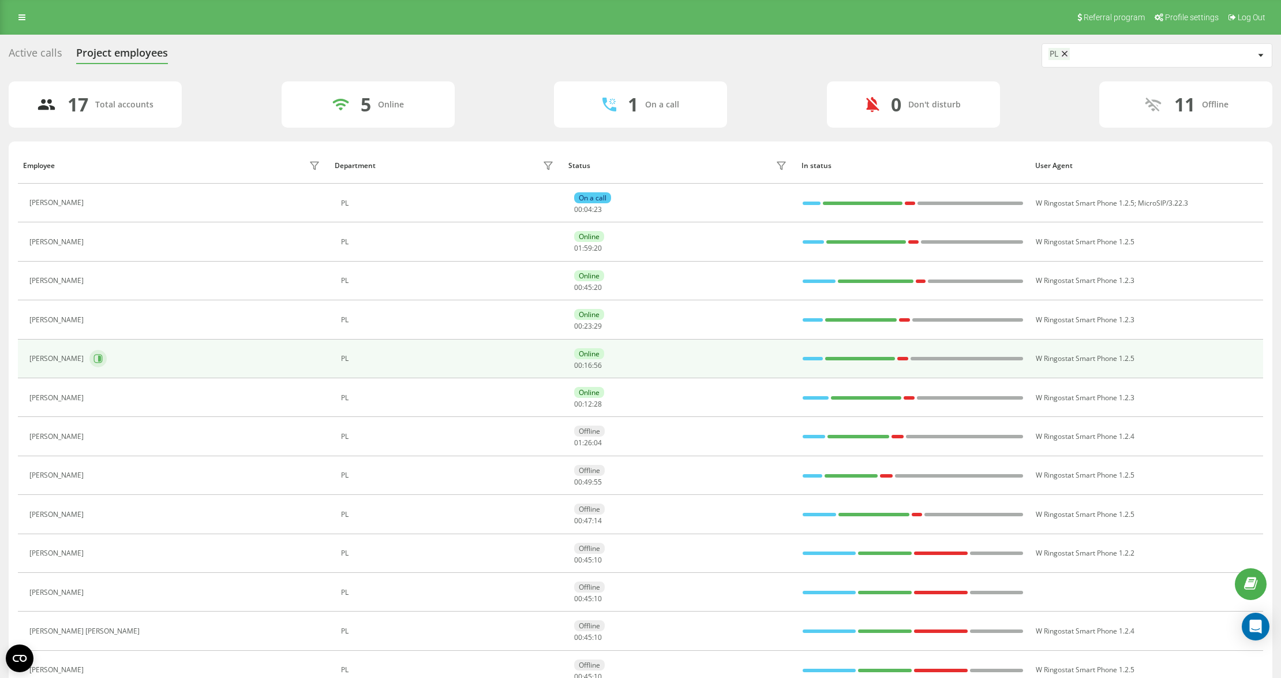
click at [99, 358] on icon at bounding box center [98, 358] width 9 height 9
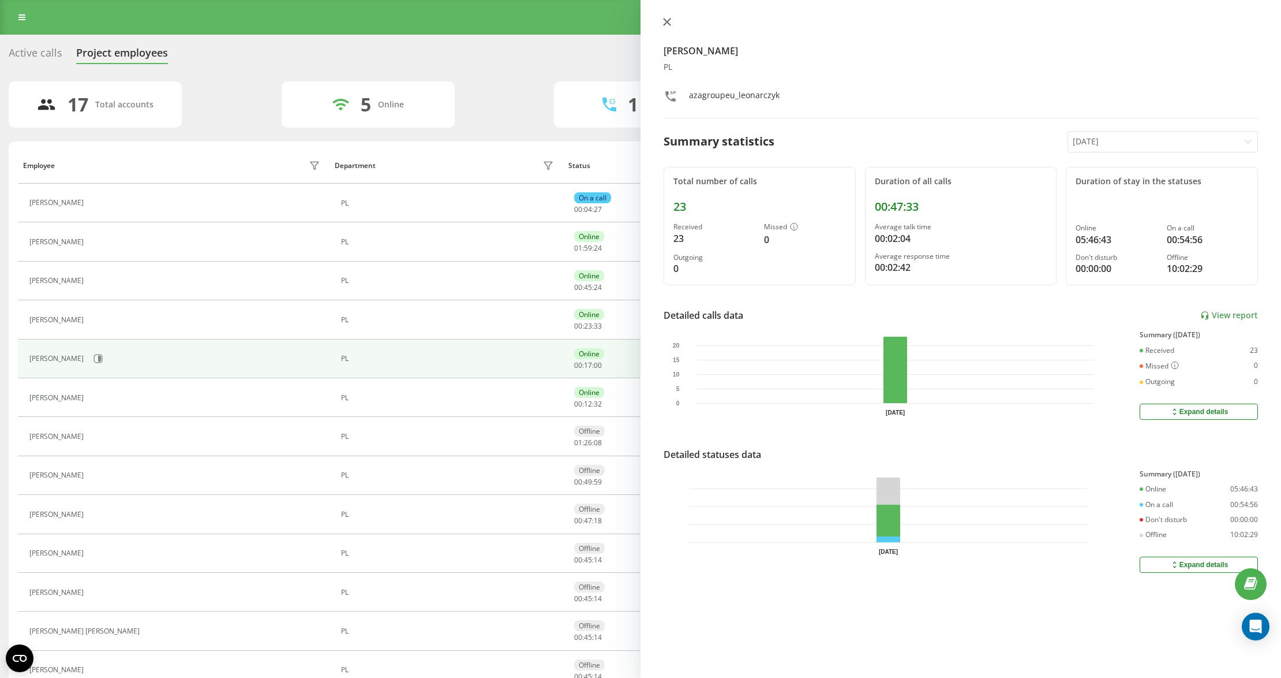
click at [666, 21] on icon at bounding box center [667, 21] width 7 height 7
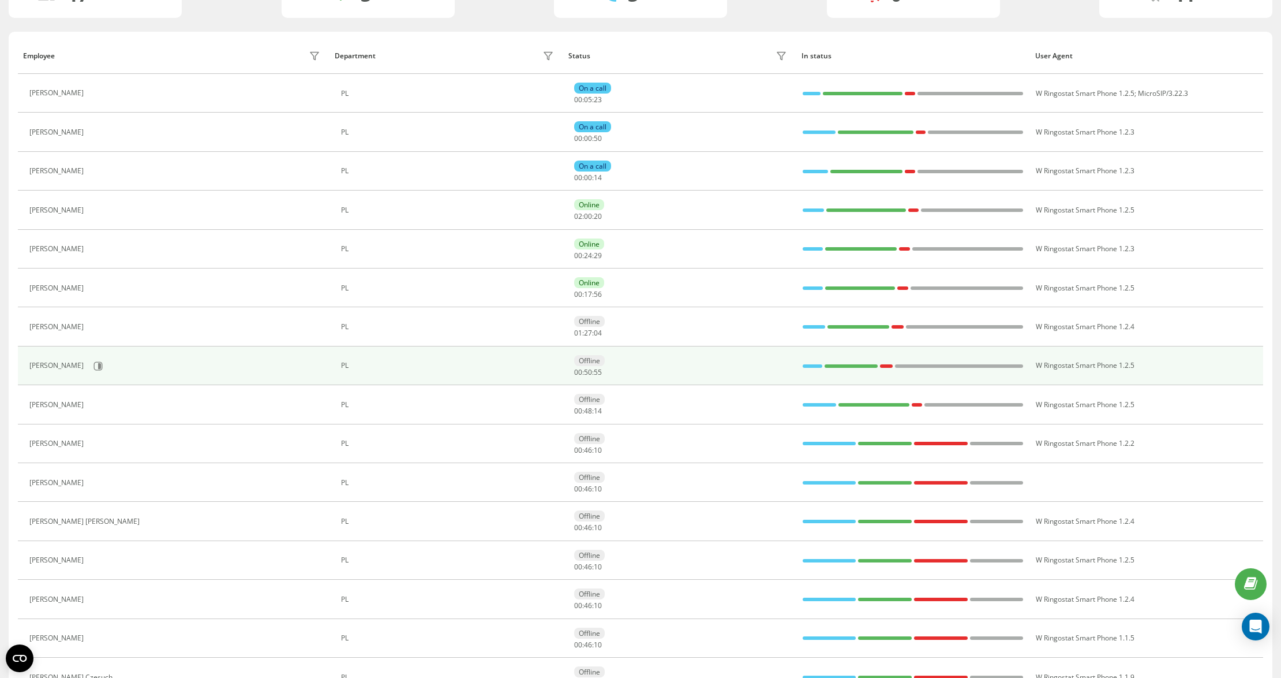
scroll to position [215, 0]
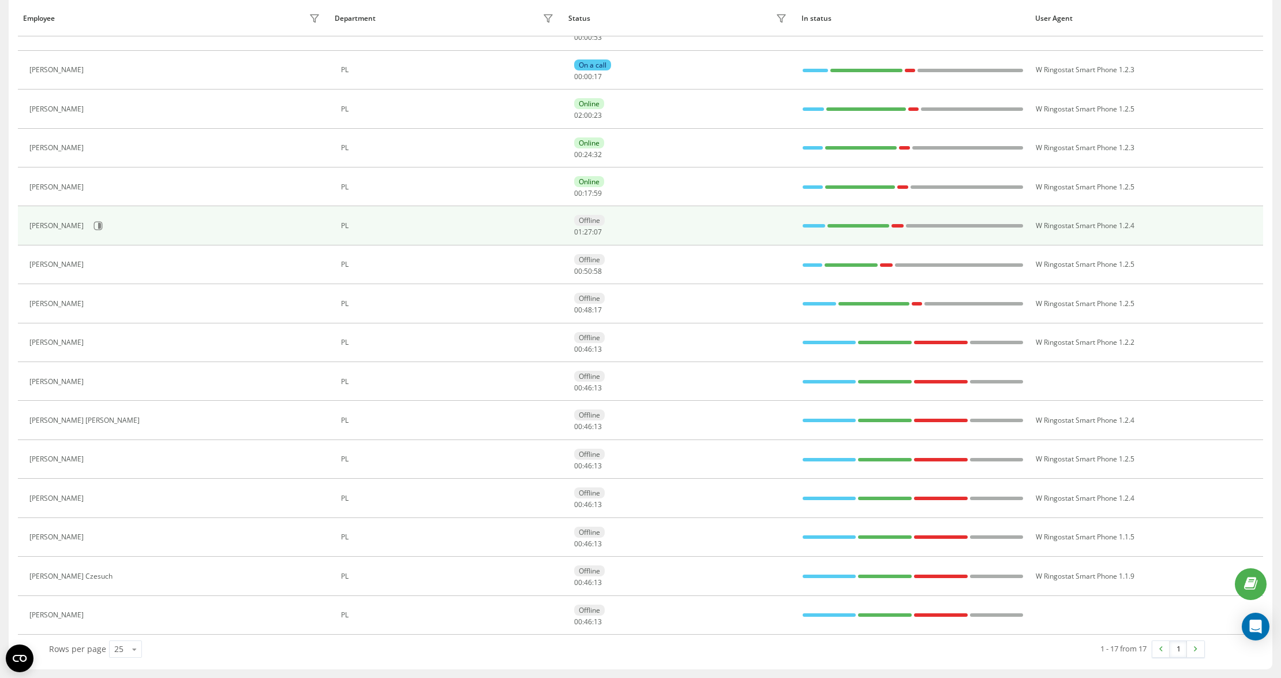
click at [804, 224] on div at bounding box center [814, 225] width 23 height 3
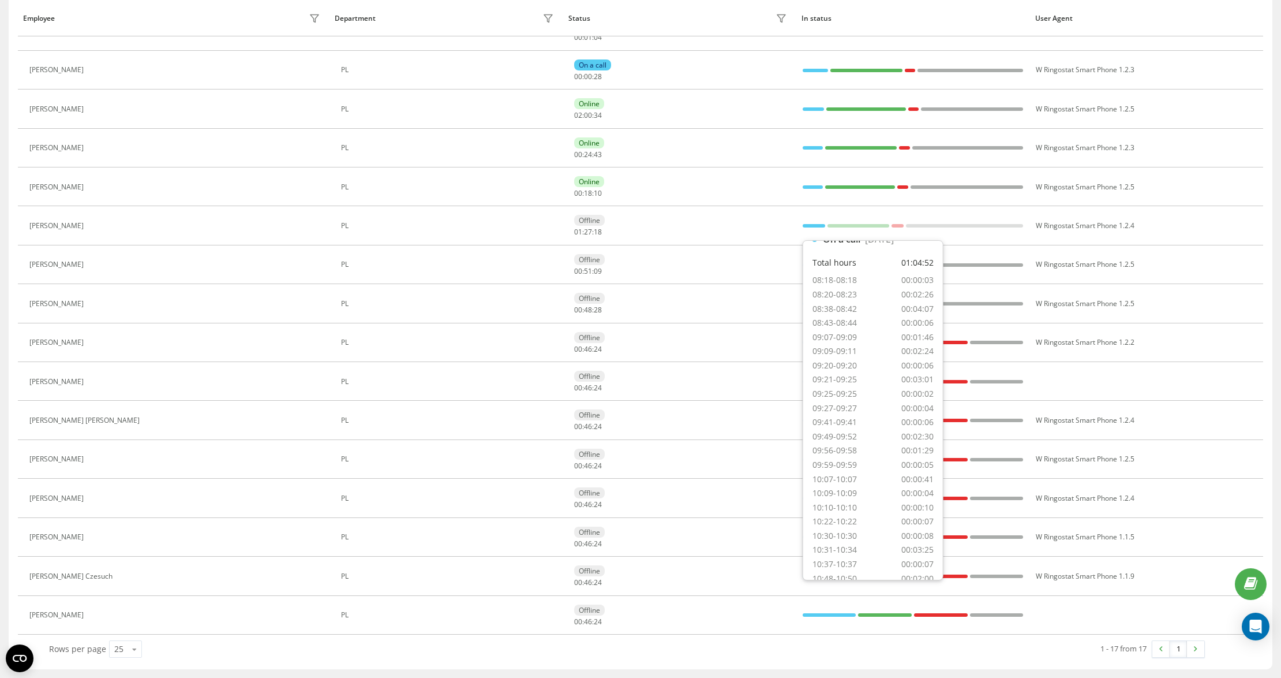
scroll to position [0, 0]
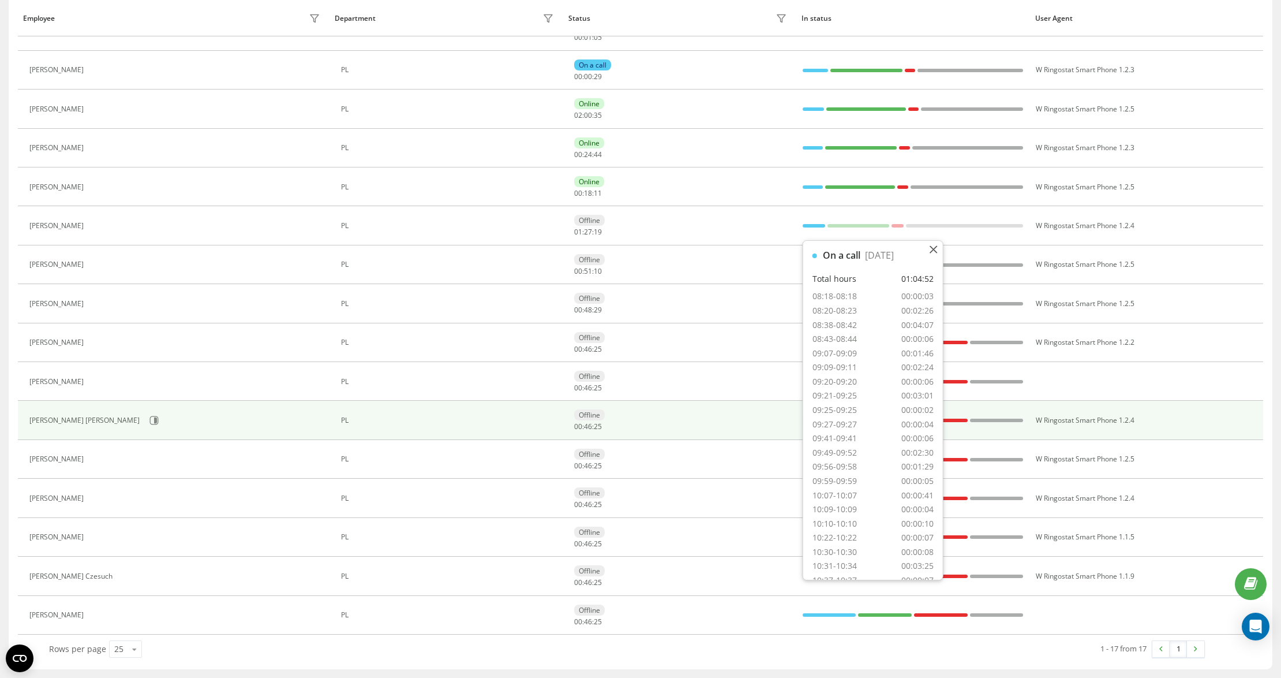
click at [738, 401] on td "Offline 00 : 46 : 25" at bounding box center [680, 420] width 234 height 39
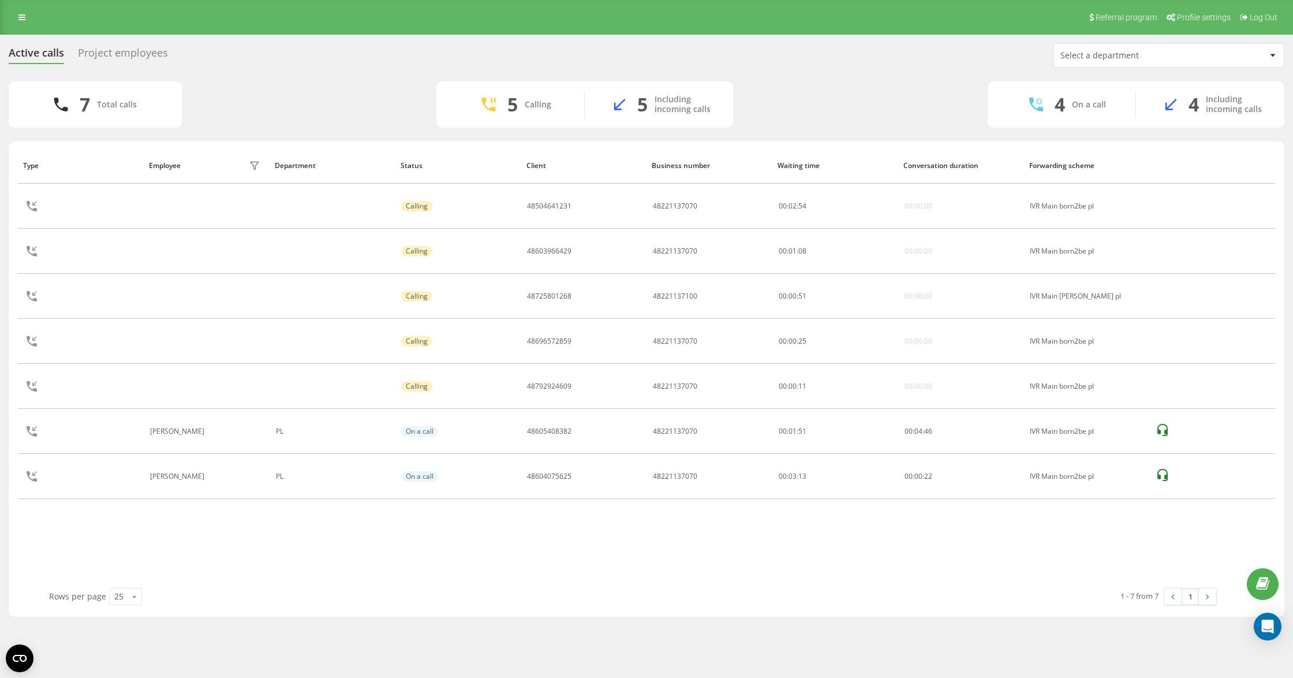
click at [354, 536] on div "Type Employee filter Department Status Client Business number Waiting time Conv…" at bounding box center [646, 367] width 1257 height 440
